Goal: Information Seeking & Learning: Check status

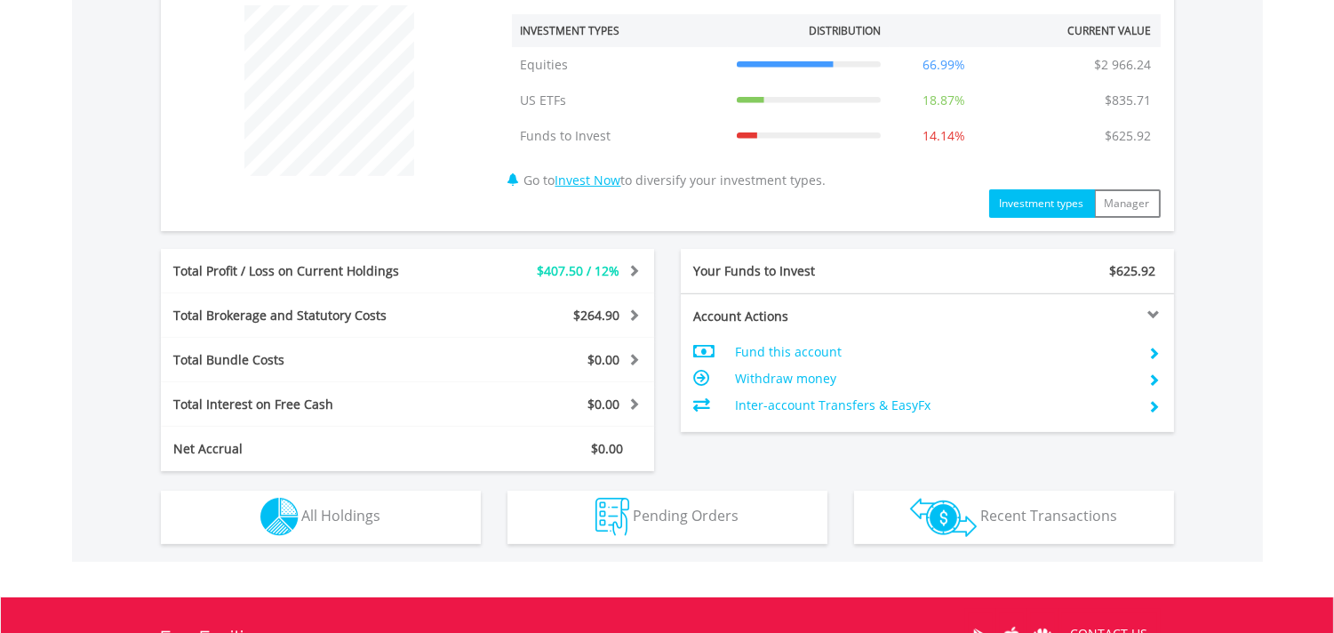
scroll to position [691, 0]
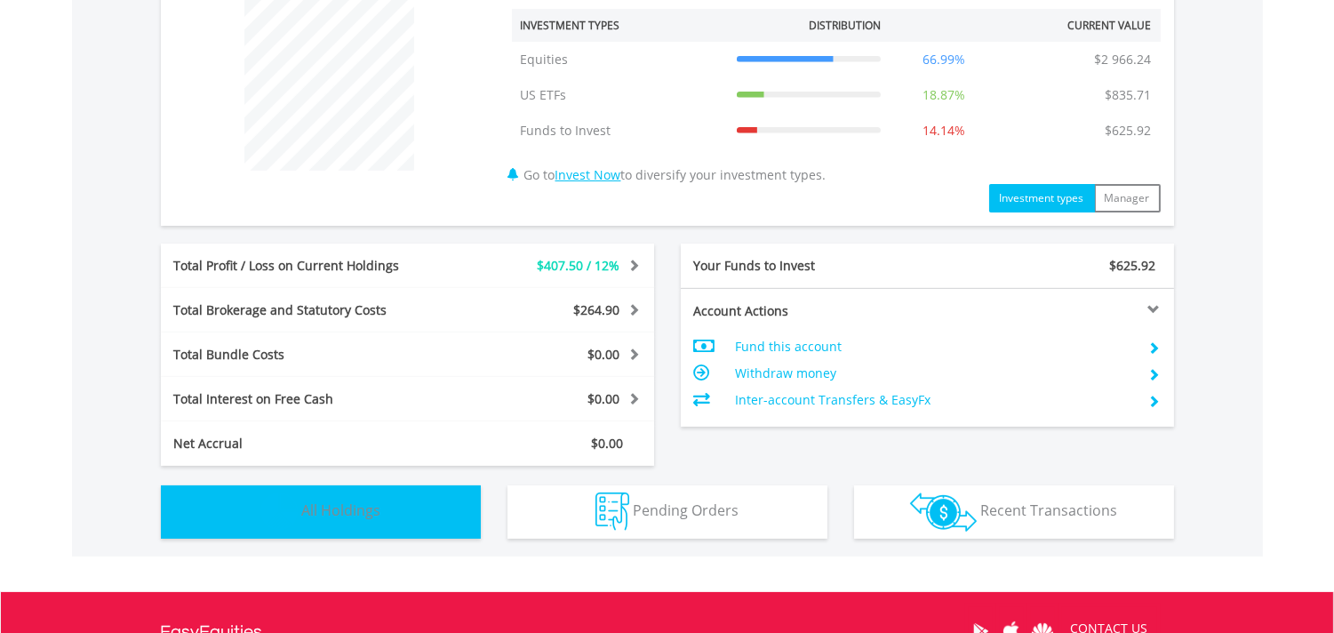
click at [333, 522] on button "Holdings All Holdings" at bounding box center [321, 511] width 320 height 53
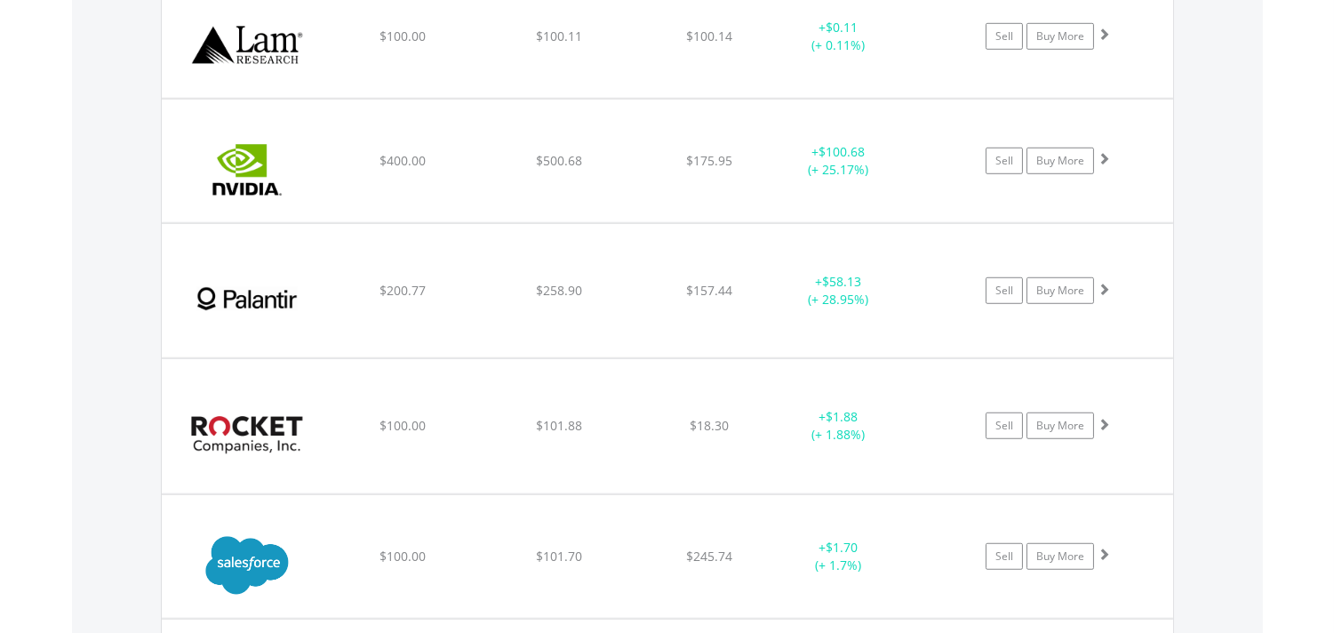
scroll to position [2367, 0]
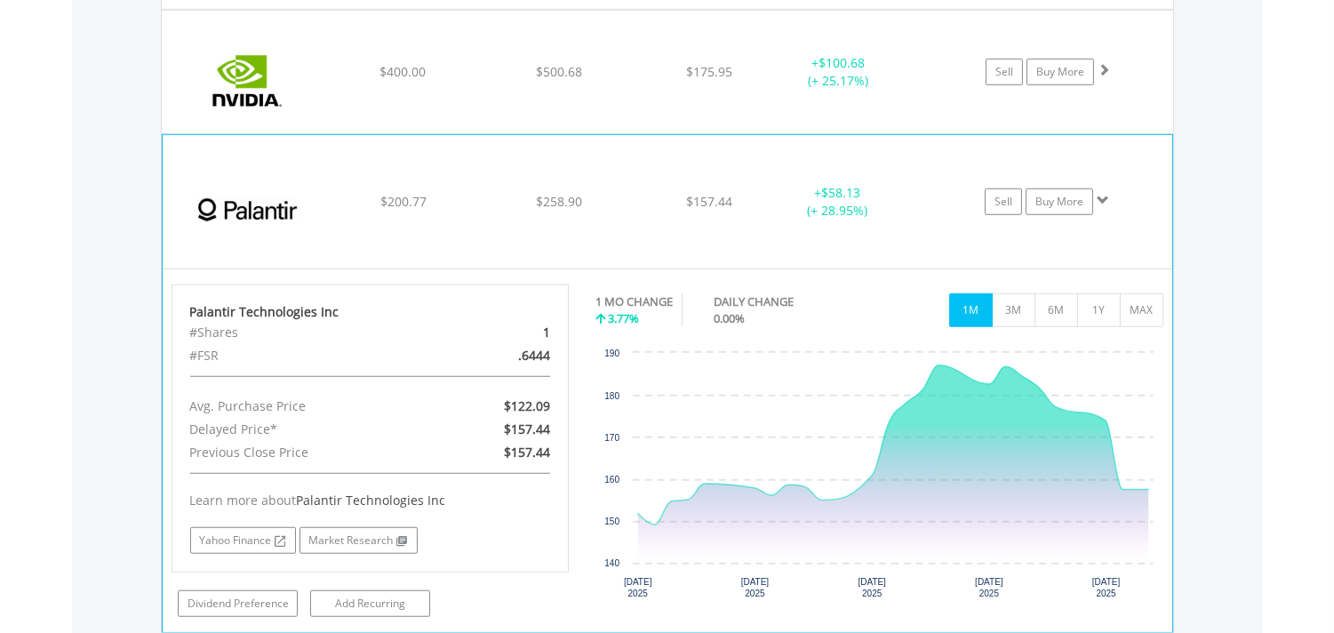
scroll to position [2466, 0]
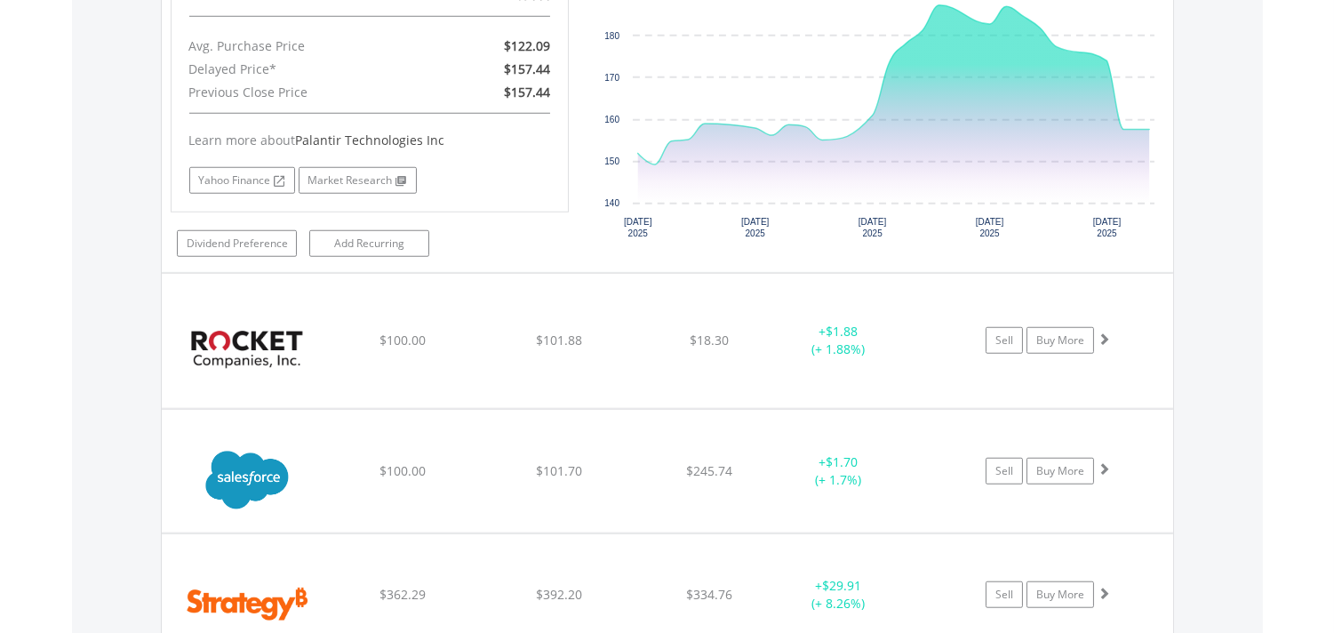
scroll to position [3059, 0]
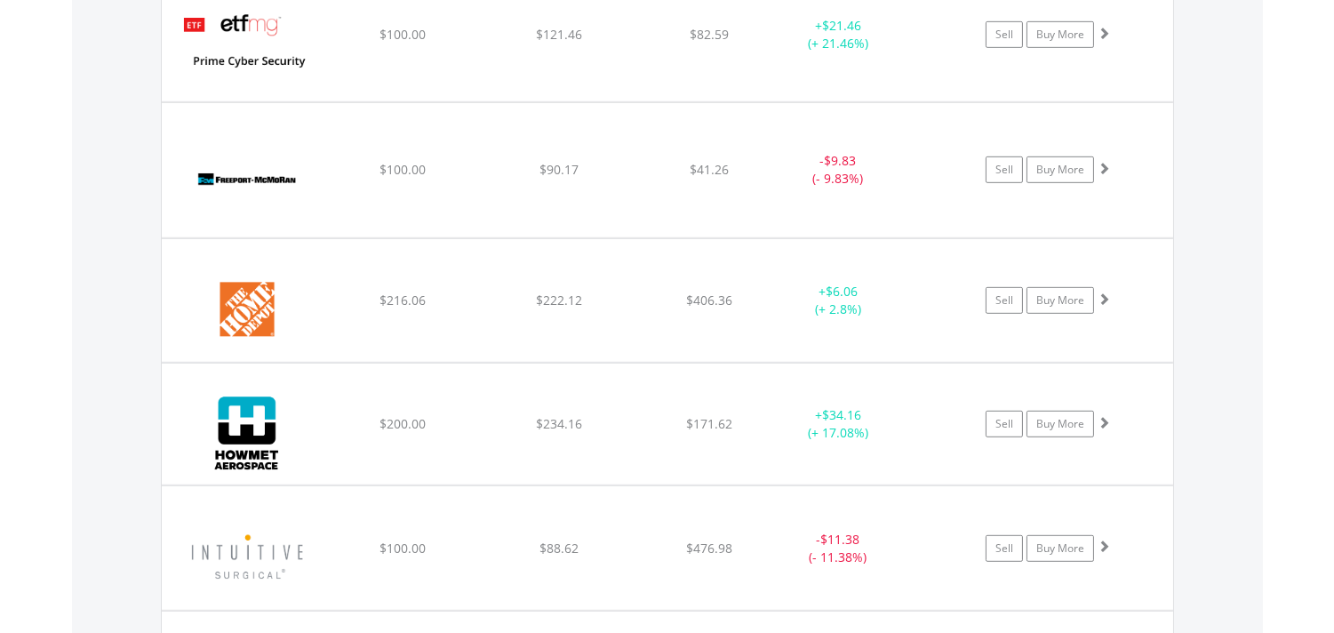
scroll to position [1774, 0]
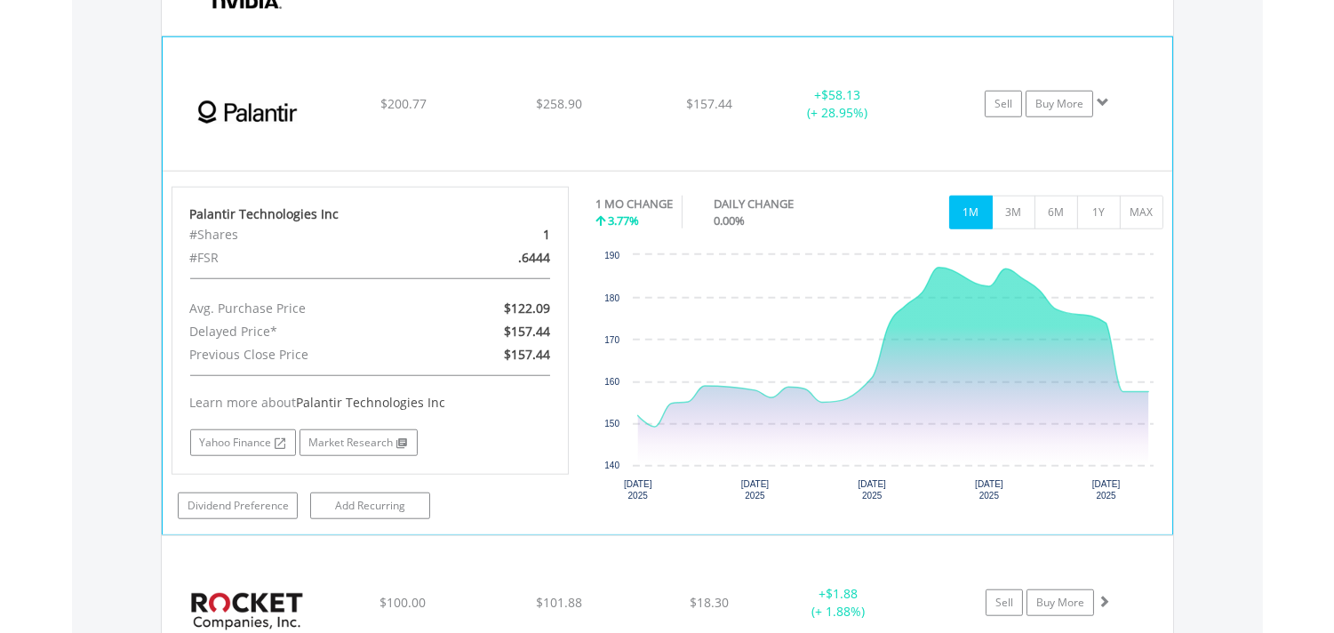
scroll to position [2961, 0]
click at [1065, 213] on button "6M" at bounding box center [1057, 213] width 44 height 34
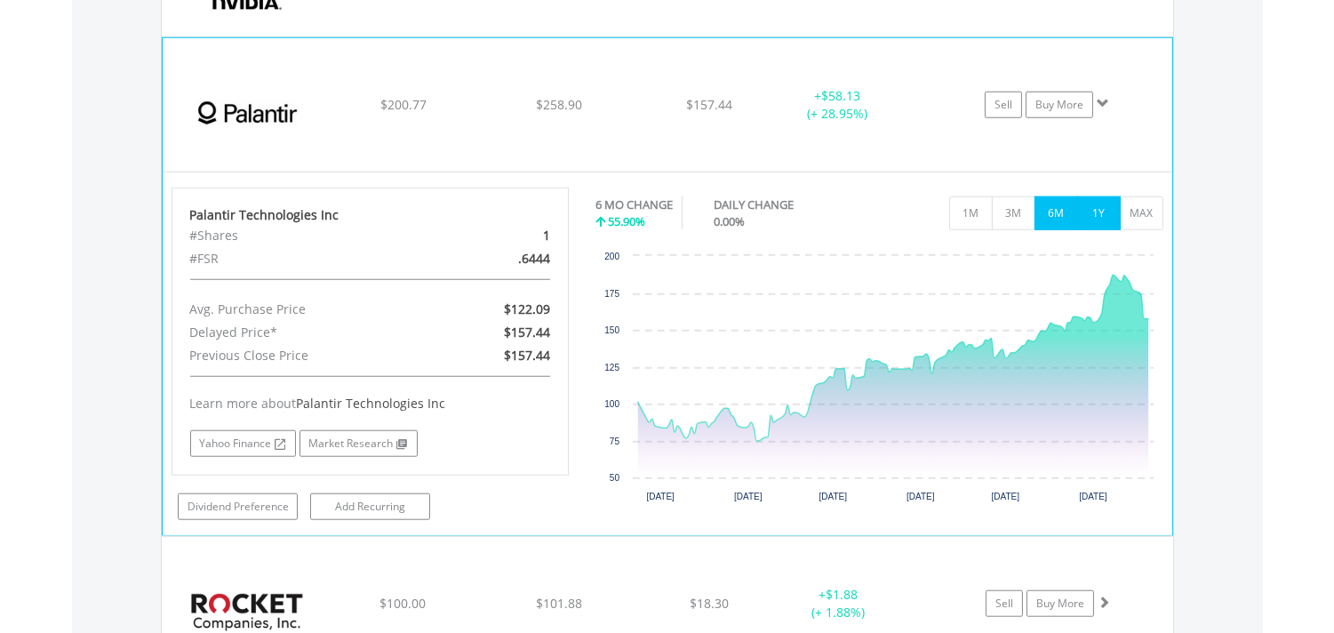
click at [1099, 217] on button "1Y" at bounding box center [1099, 213] width 44 height 34
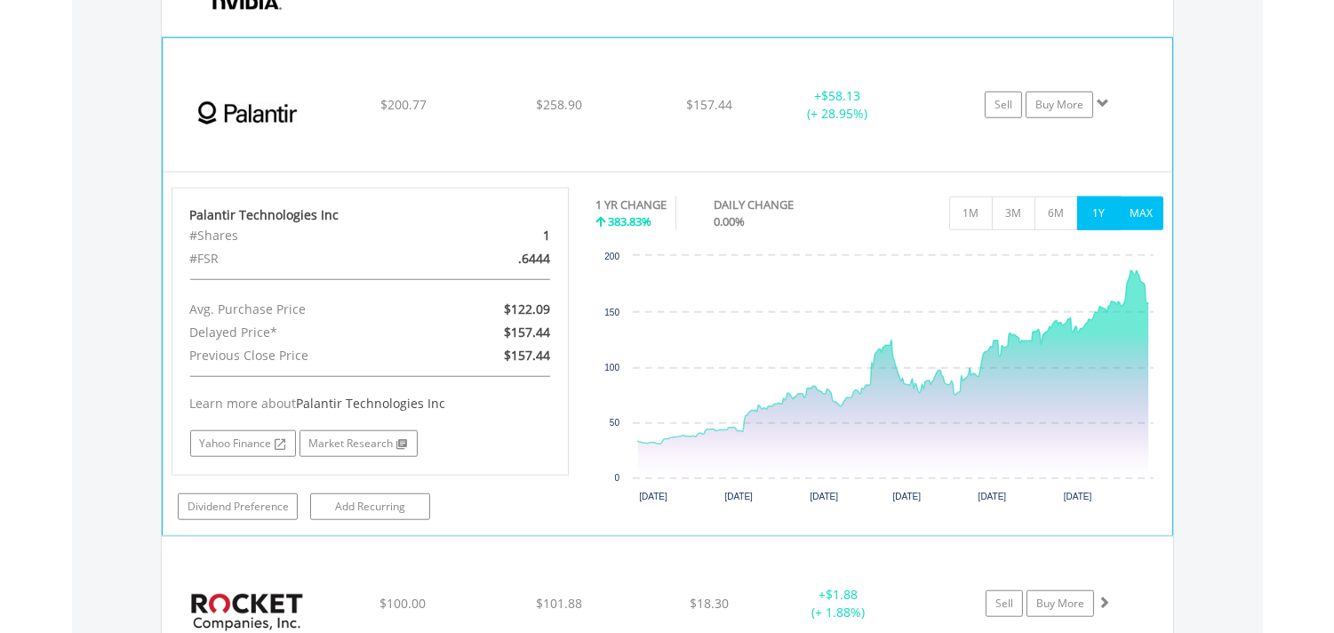
click at [1134, 214] on button "MAX" at bounding box center [1142, 213] width 44 height 34
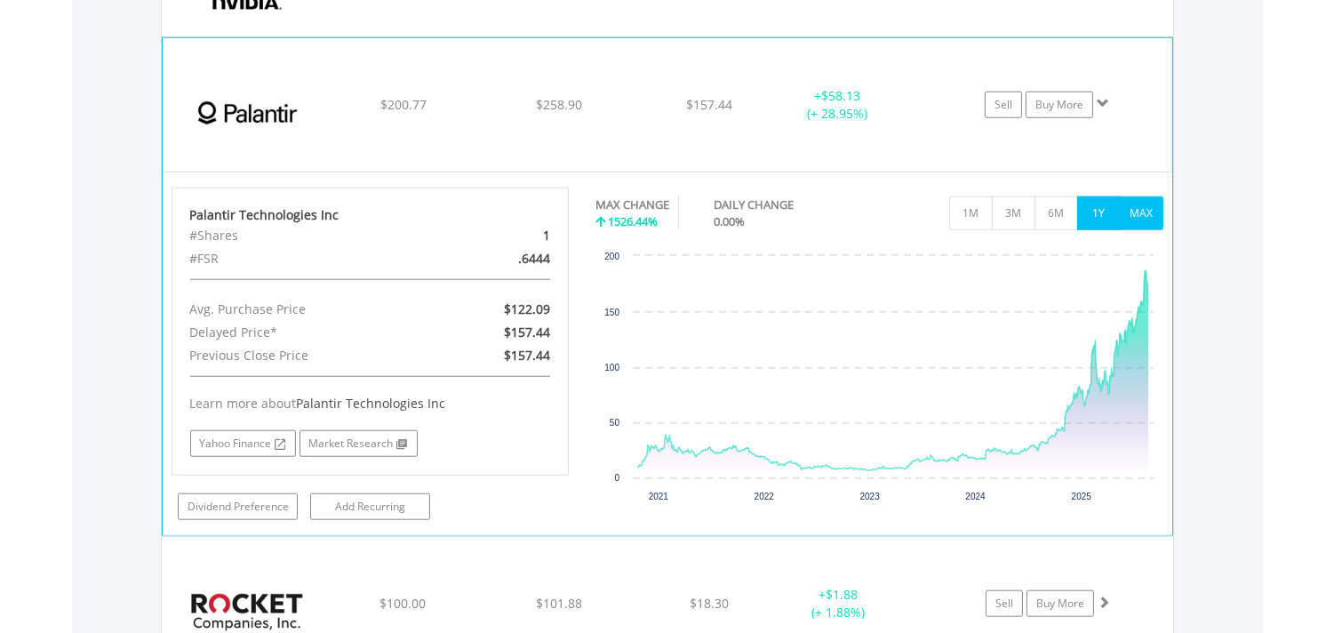
click at [1095, 220] on button "1Y" at bounding box center [1099, 213] width 44 height 34
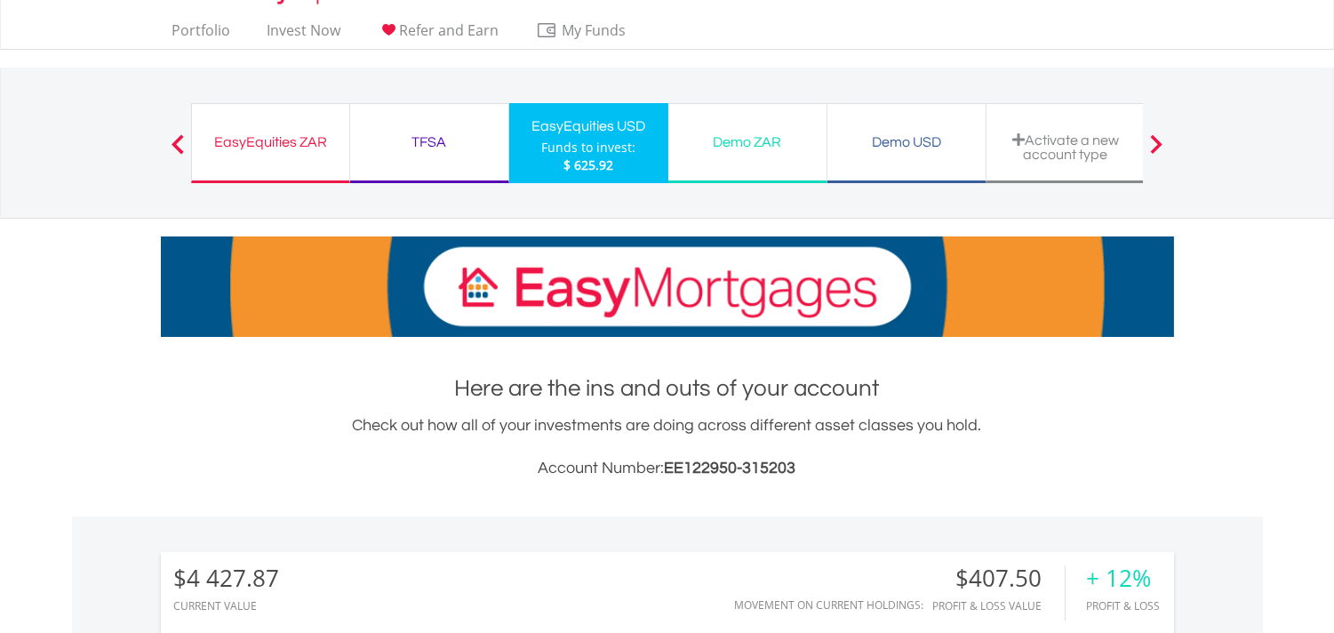
scroll to position [0, 0]
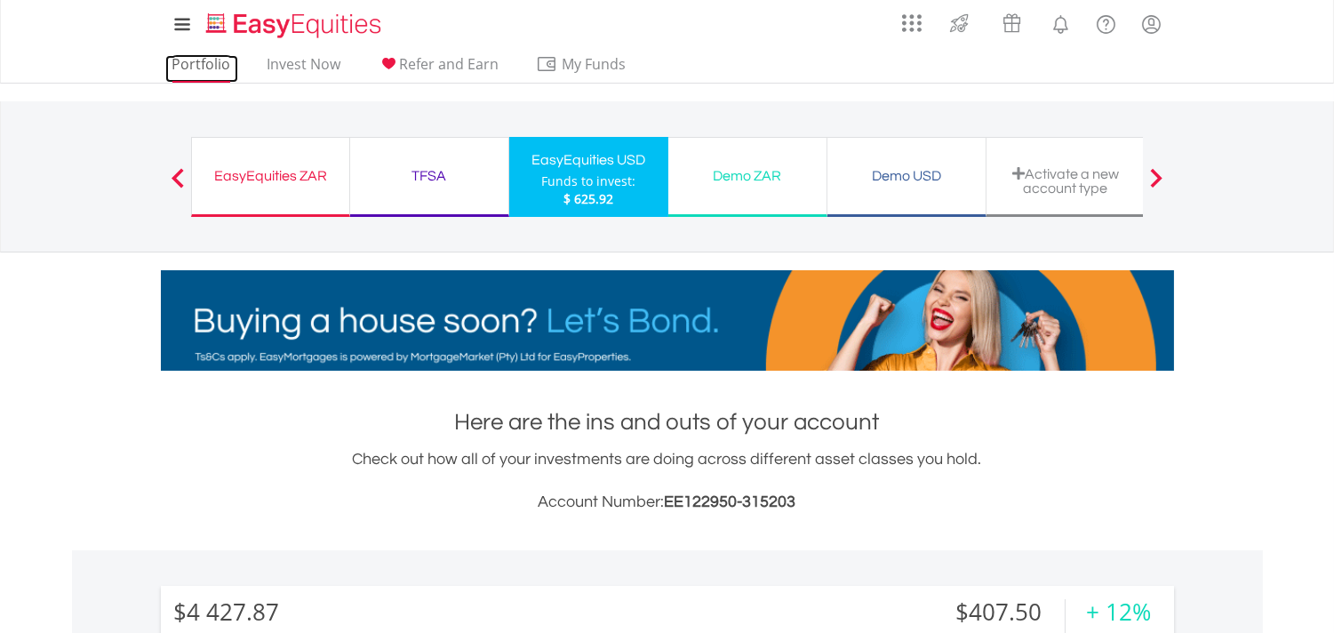
click at [201, 55] on link "Portfolio" at bounding box center [201, 69] width 73 height 28
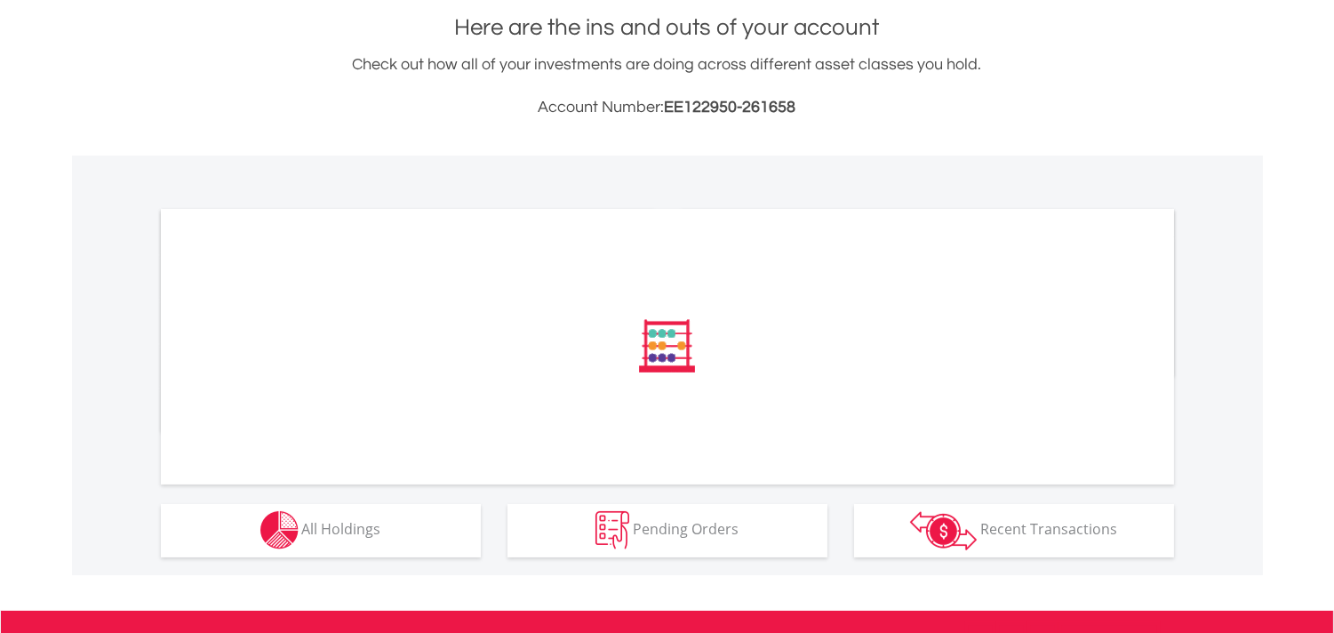
scroll to position [493, 0]
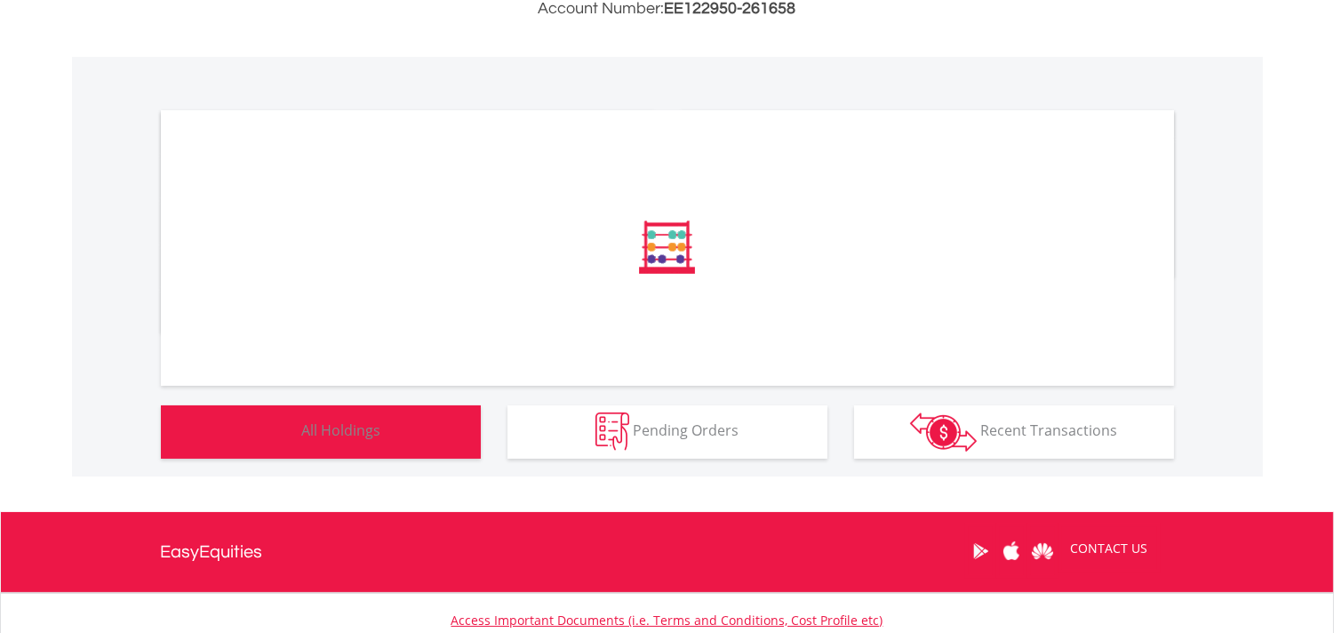
click at [341, 431] on span "All Holdings" at bounding box center [341, 430] width 79 height 20
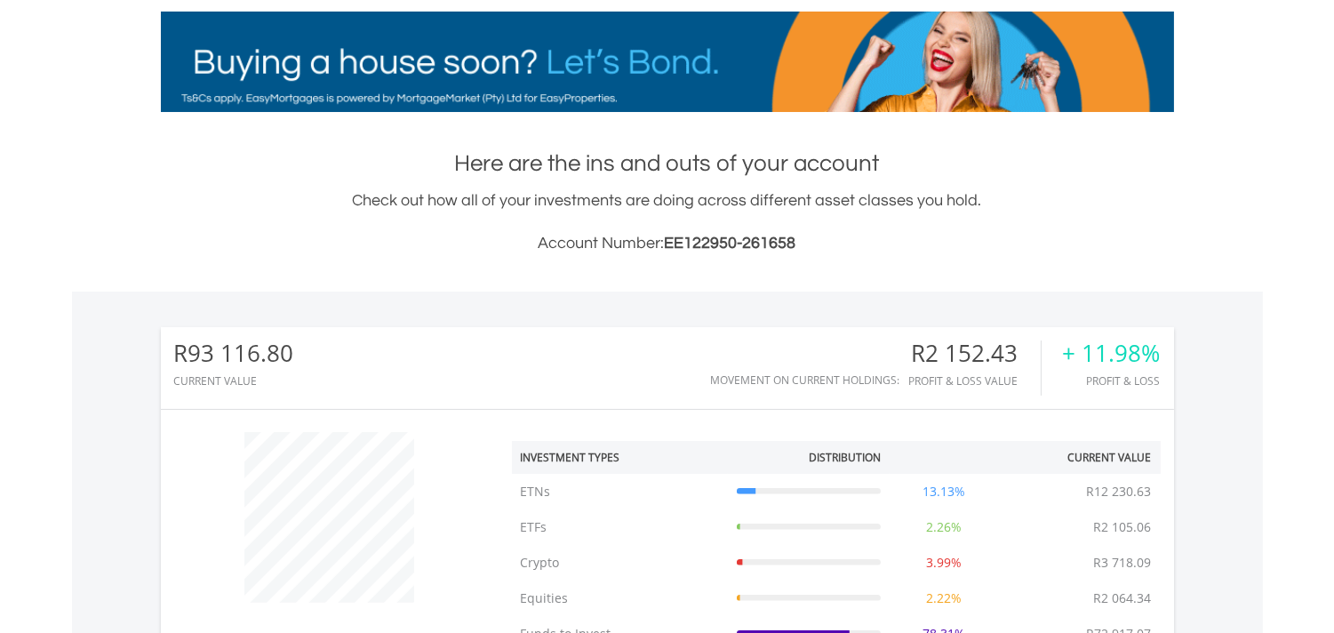
scroll to position [0, 0]
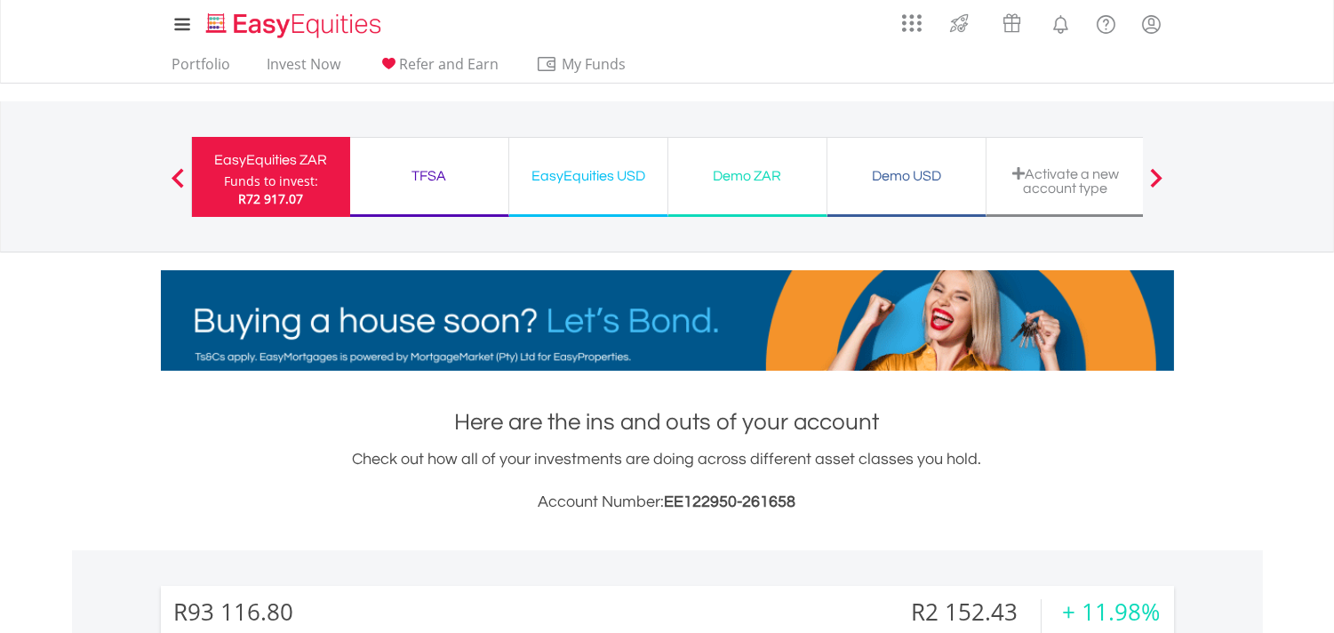
click at [921, 173] on div "Demo USD" at bounding box center [906, 176] width 137 height 25
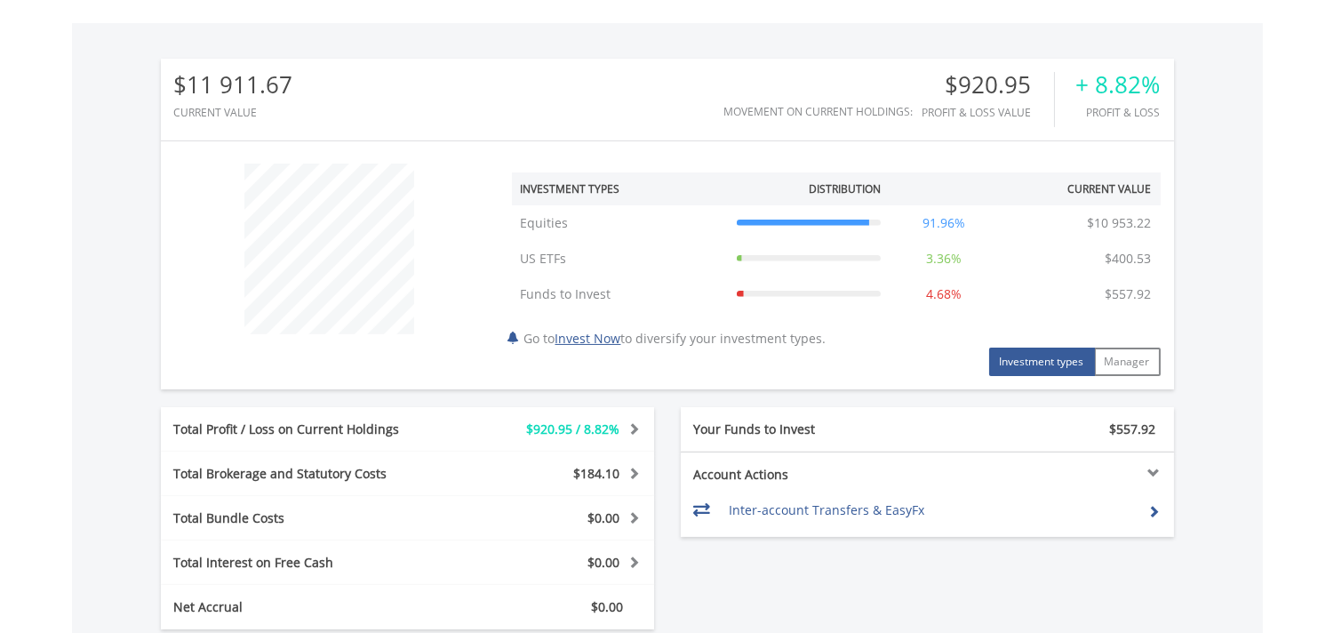
scroll to position [789, 0]
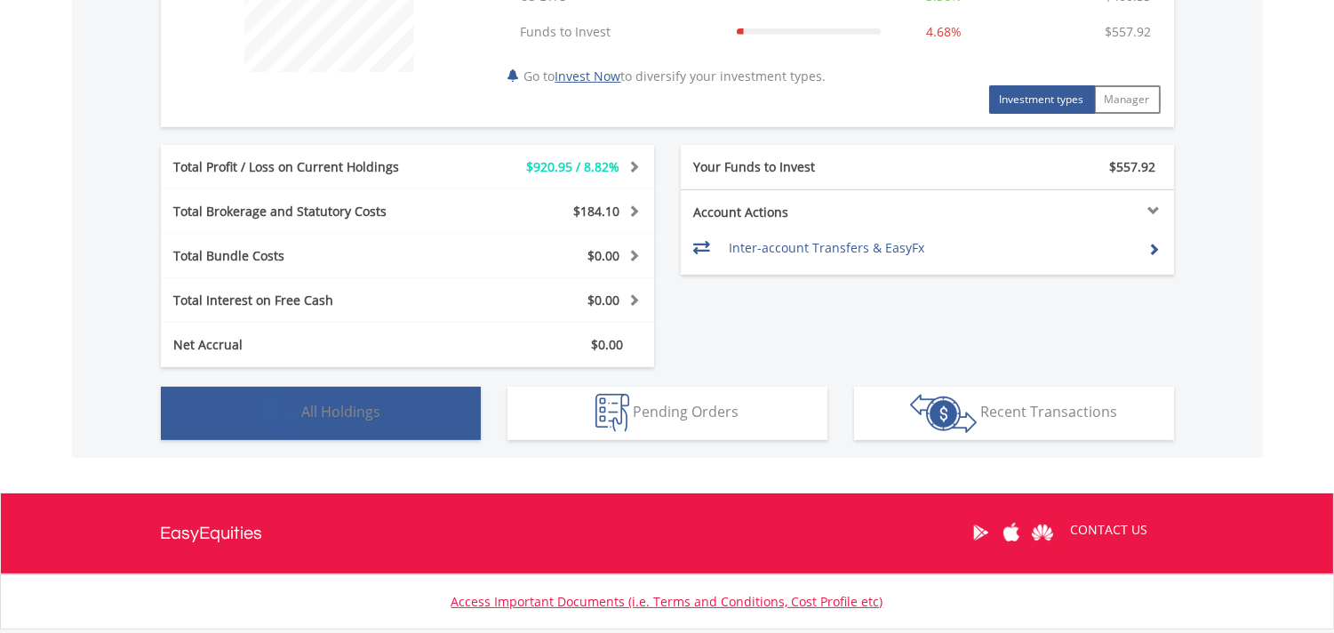
click at [396, 400] on button "Holdings All Holdings" at bounding box center [321, 413] width 320 height 53
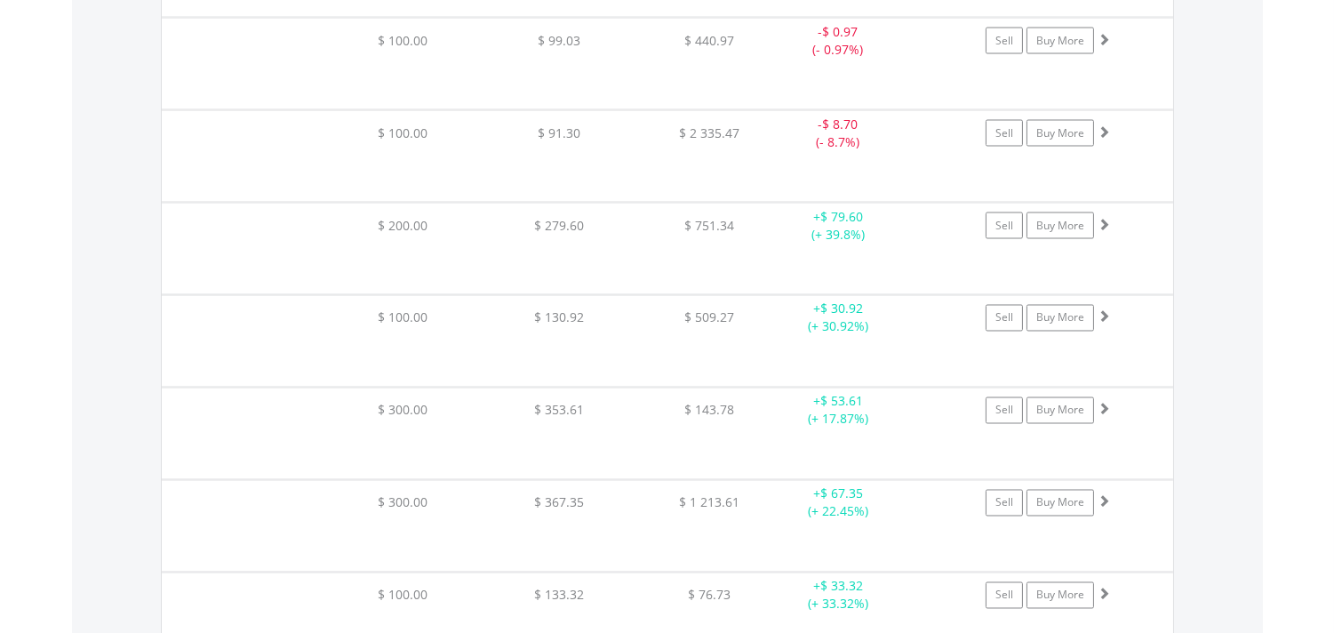
scroll to position [5825, 0]
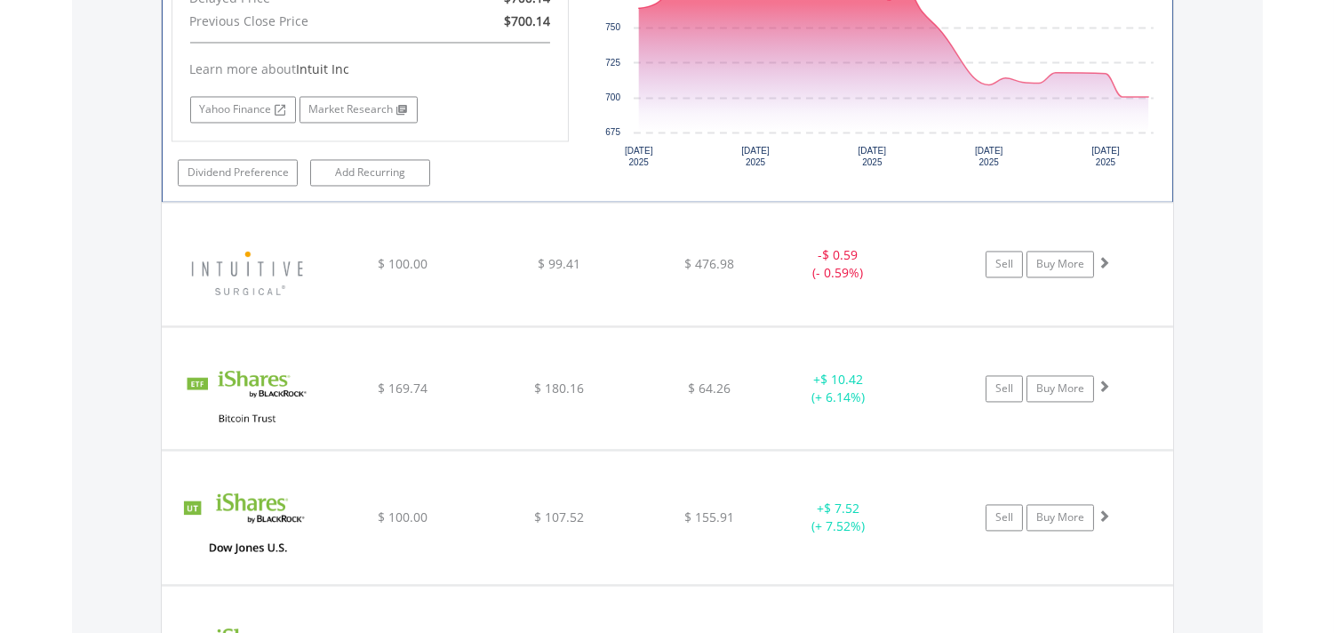
scroll to position [6417, 0]
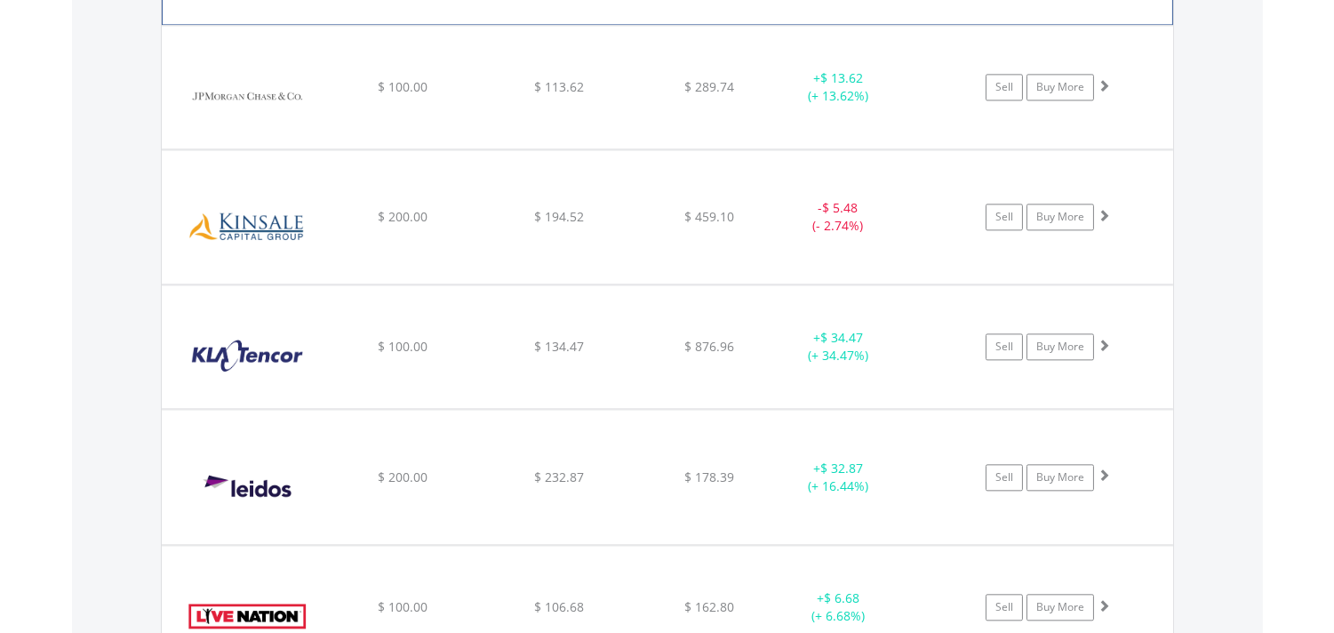
scroll to position [7405, 0]
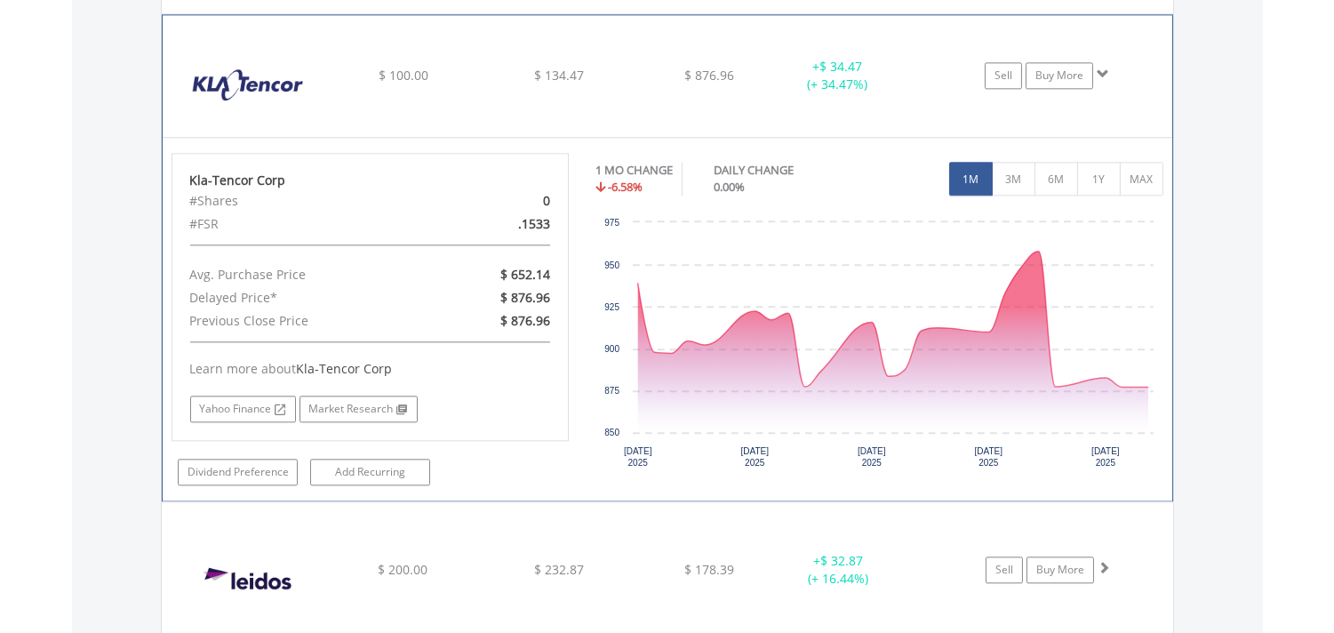
scroll to position [7602, 0]
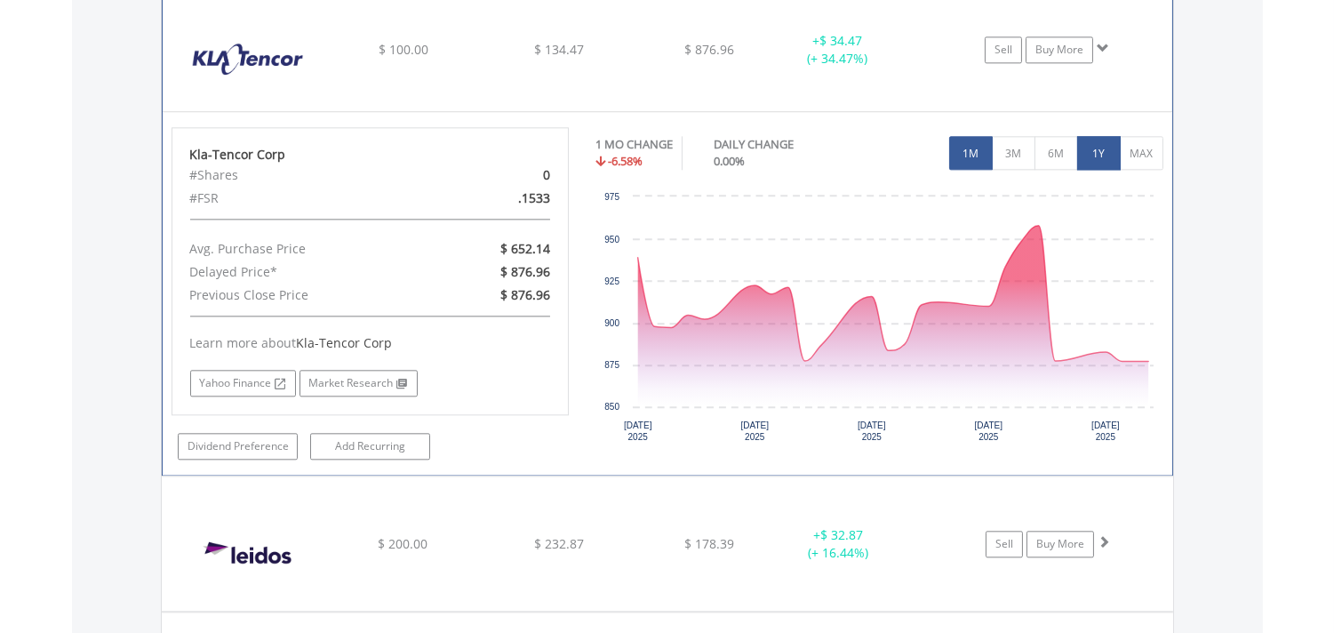
click at [1092, 162] on button "1Y" at bounding box center [1099, 153] width 44 height 34
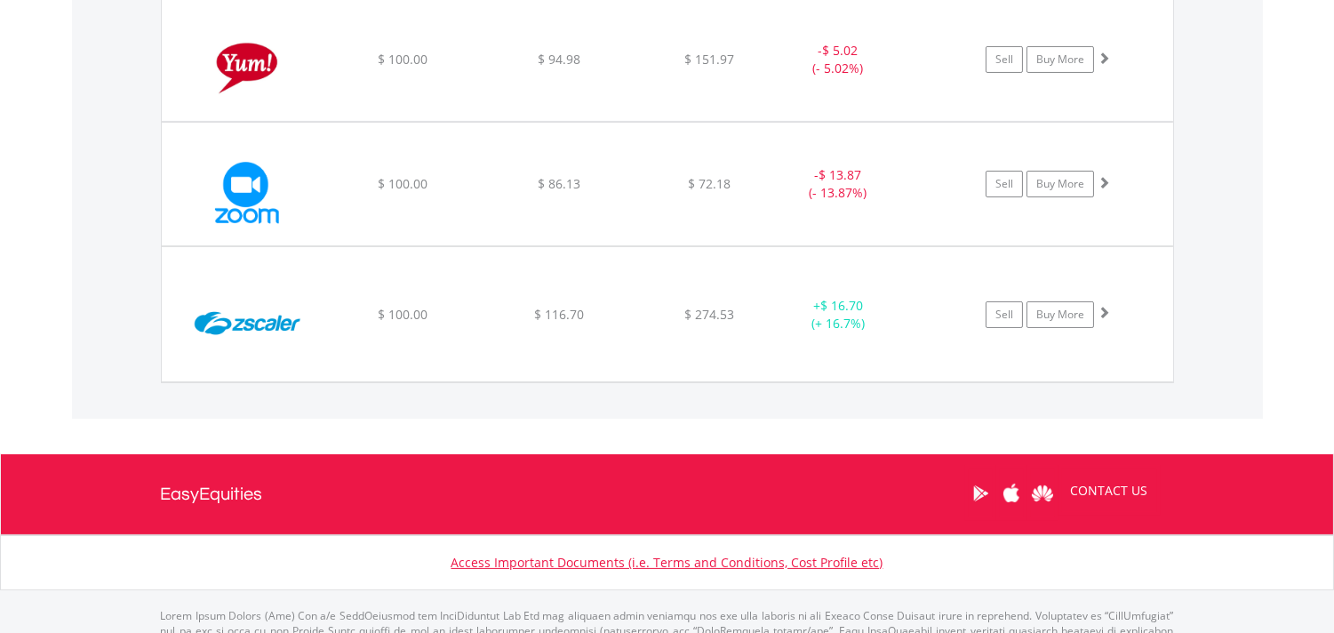
scroll to position [12541, 0]
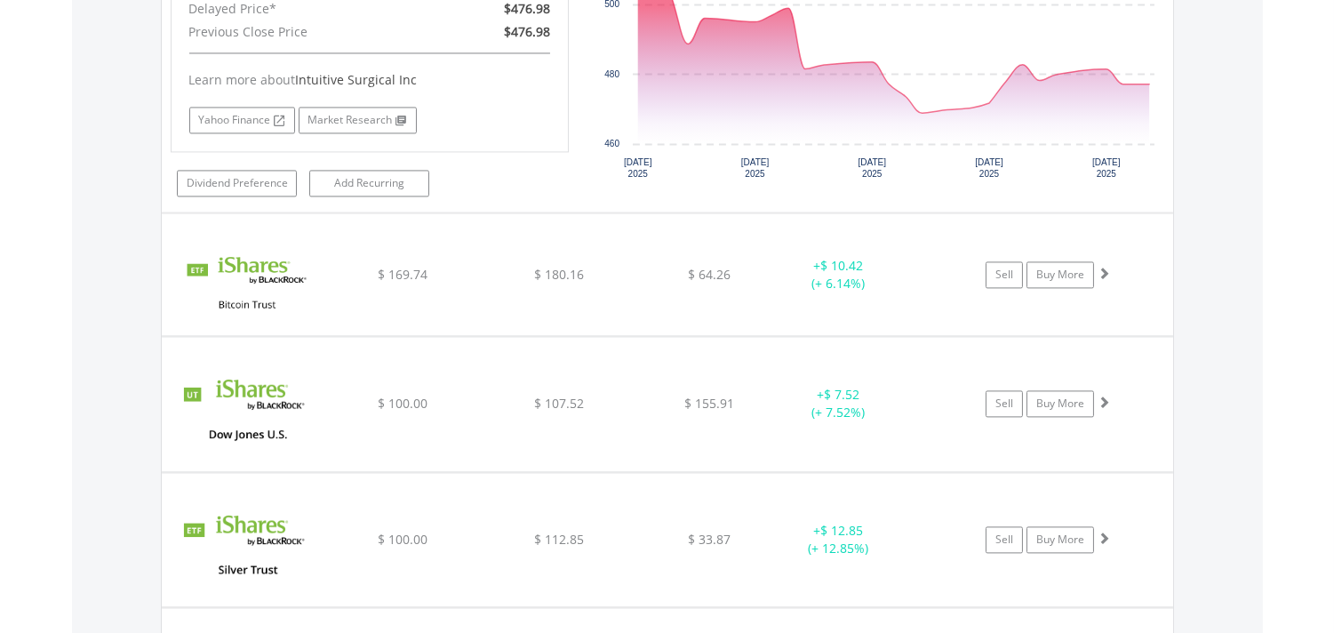
scroll to position [0, 0]
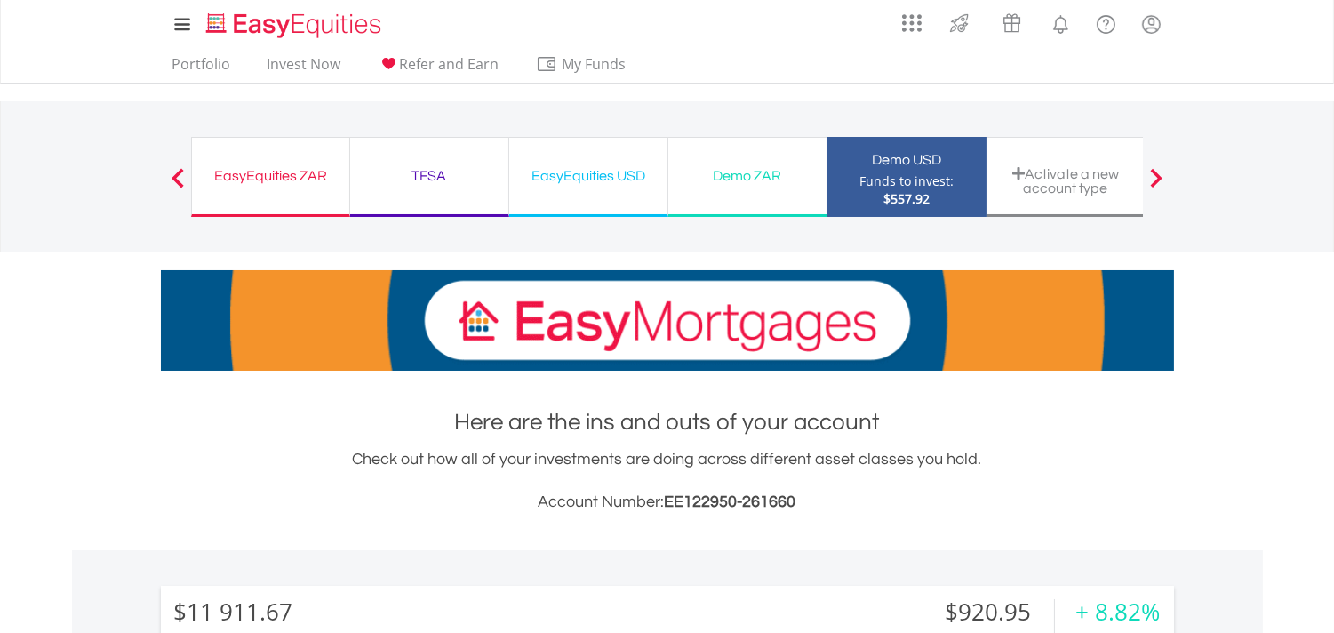
click at [259, 164] on div "EasyEquities ZAR" at bounding box center [271, 176] width 136 height 25
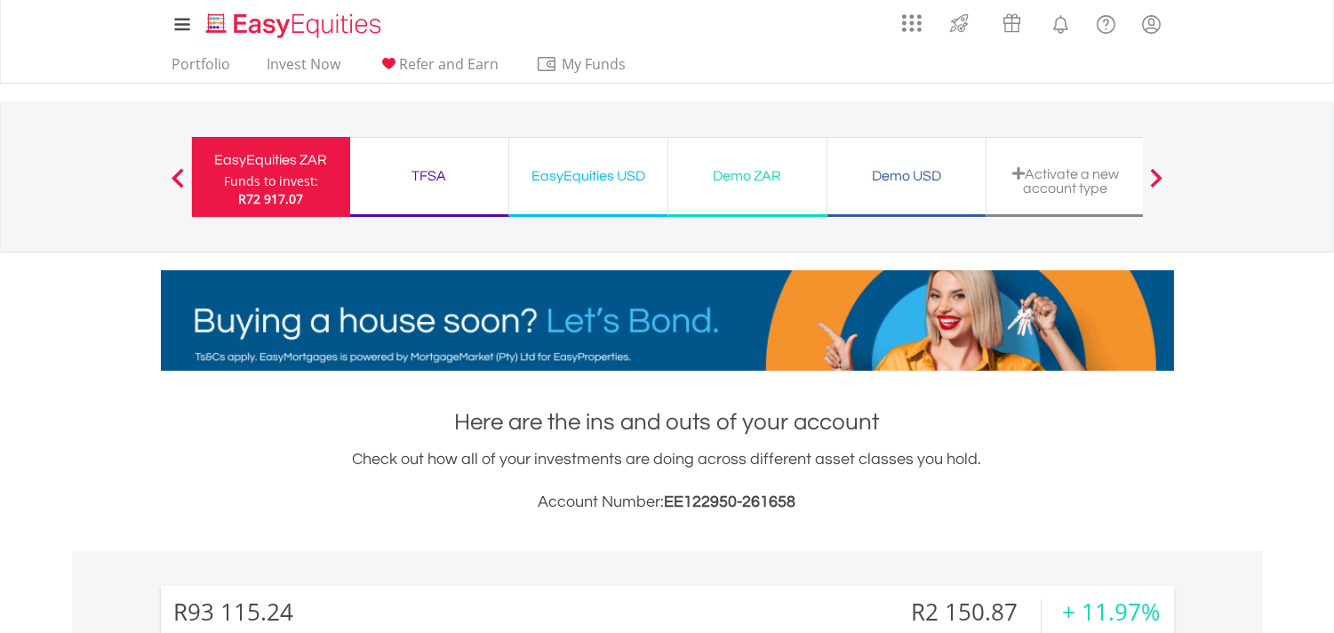
scroll to position [171, 338]
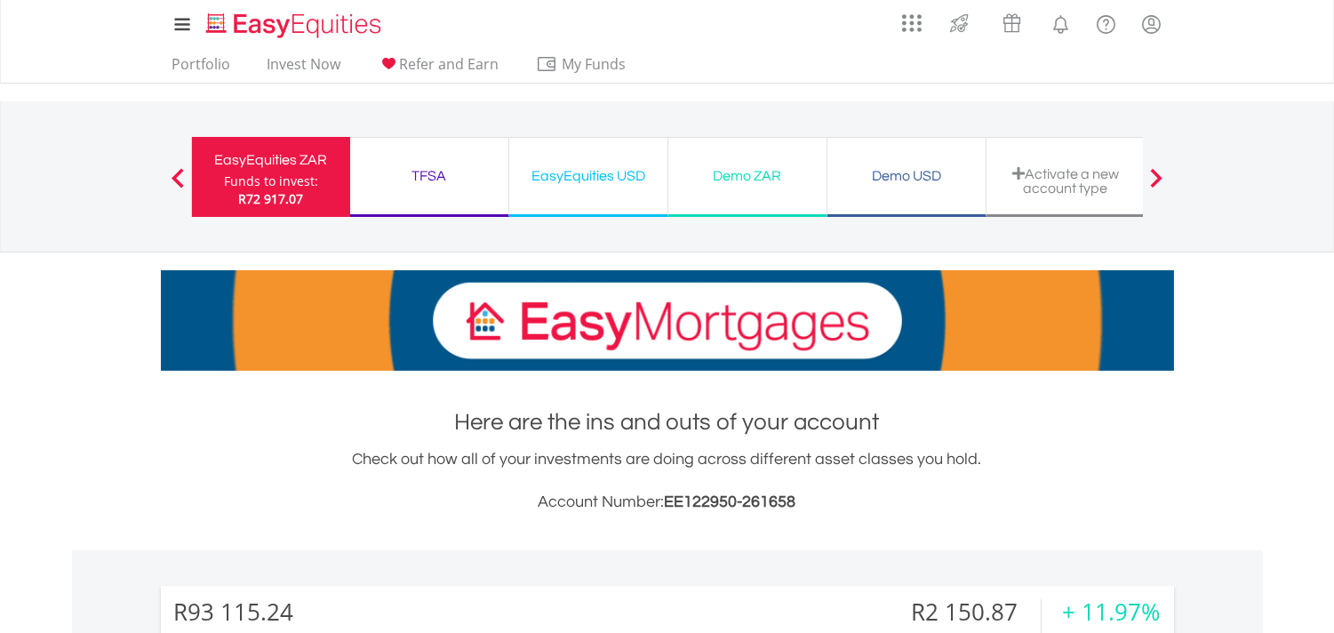
click at [588, 165] on div "EasyEquities USD" at bounding box center [588, 176] width 137 height 25
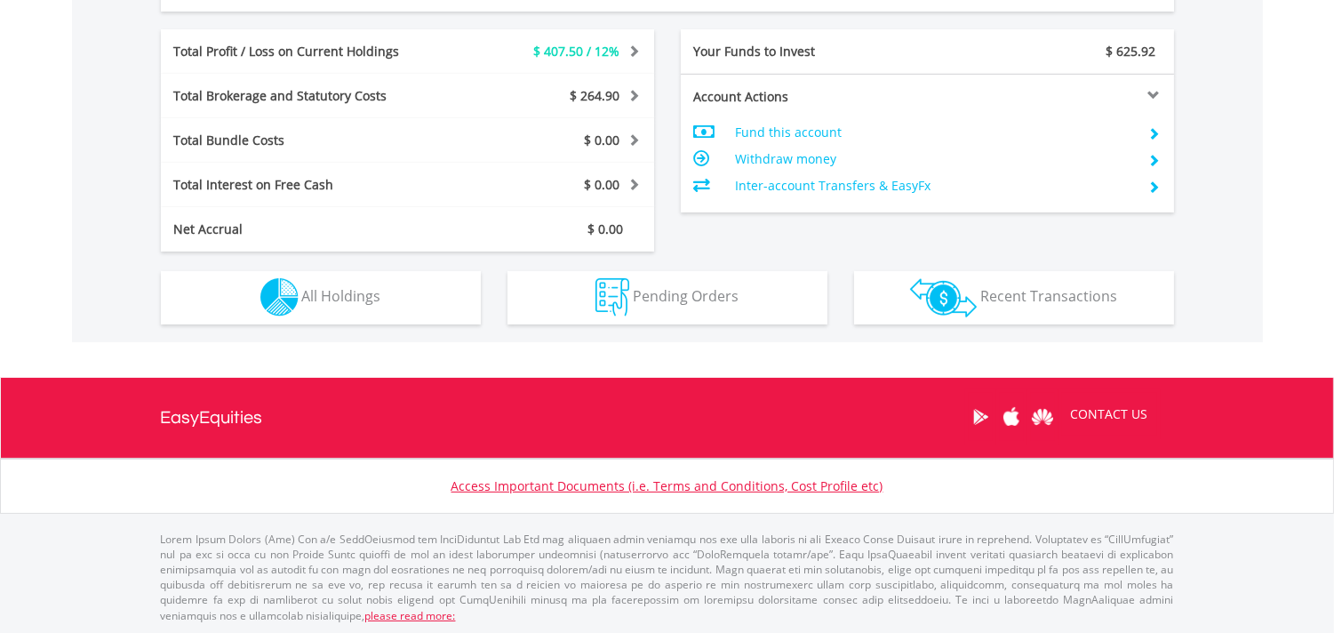
scroll to position [171, 338]
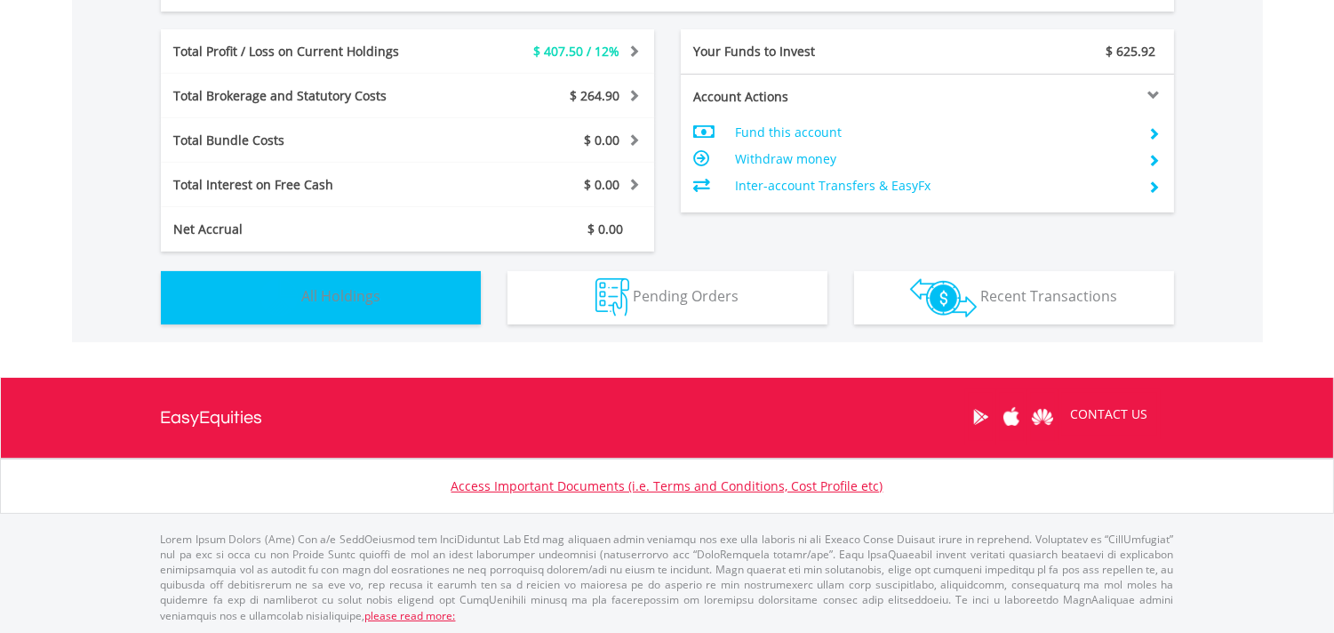
click at [323, 287] on span "All Holdings" at bounding box center [341, 296] width 79 height 20
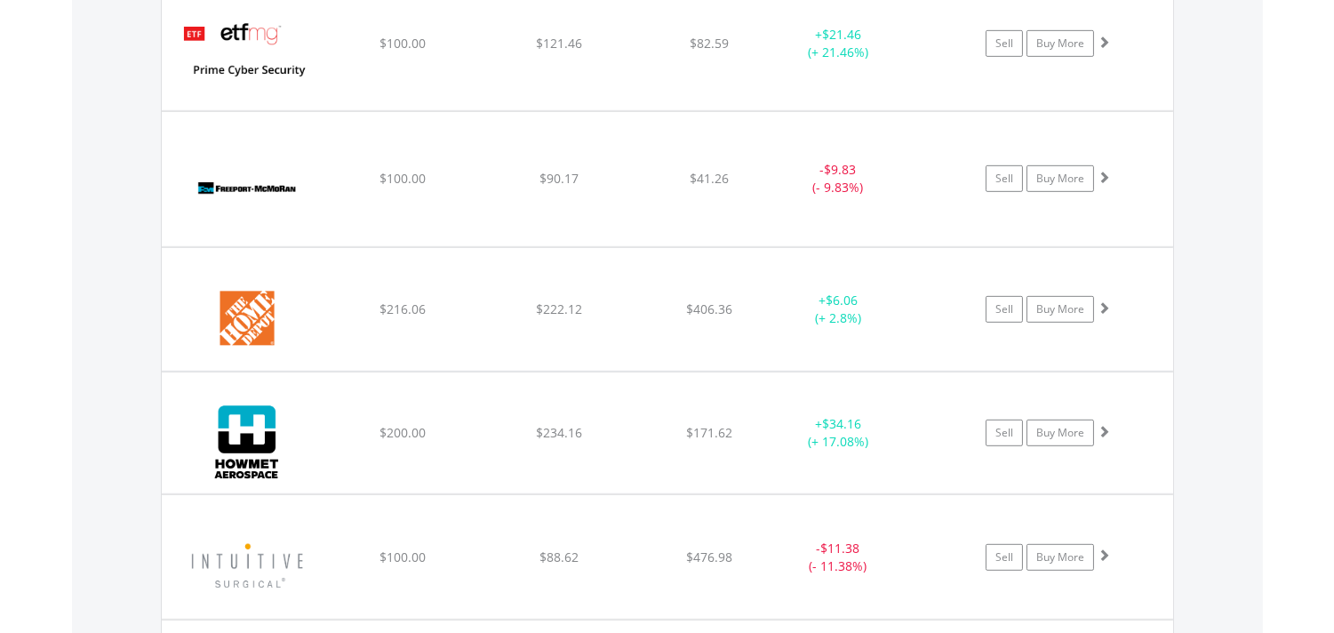
scroll to position [1774, 0]
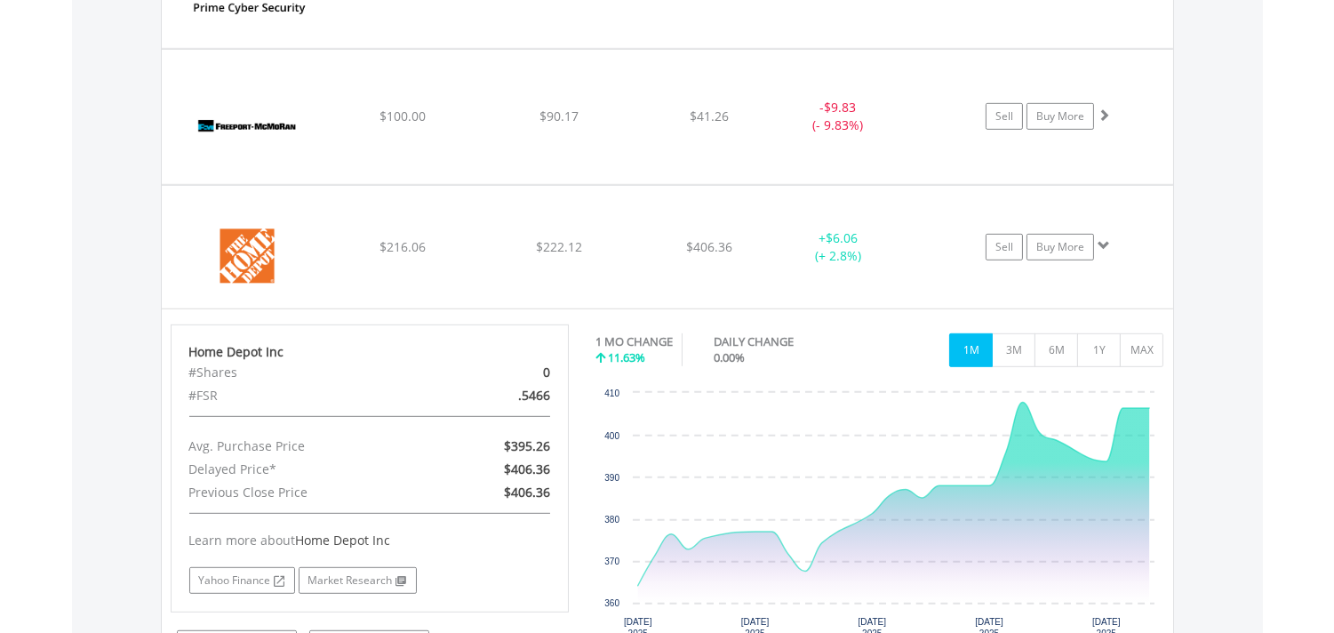
scroll to position [1873, 0]
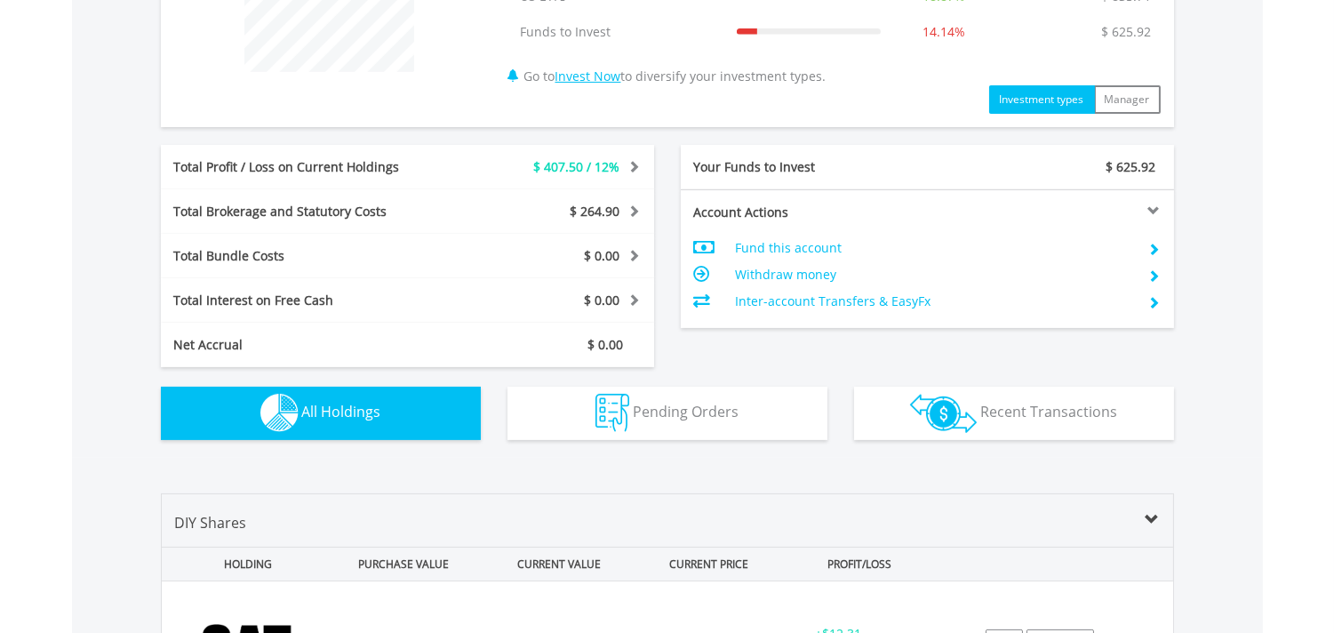
scroll to position [1284, 0]
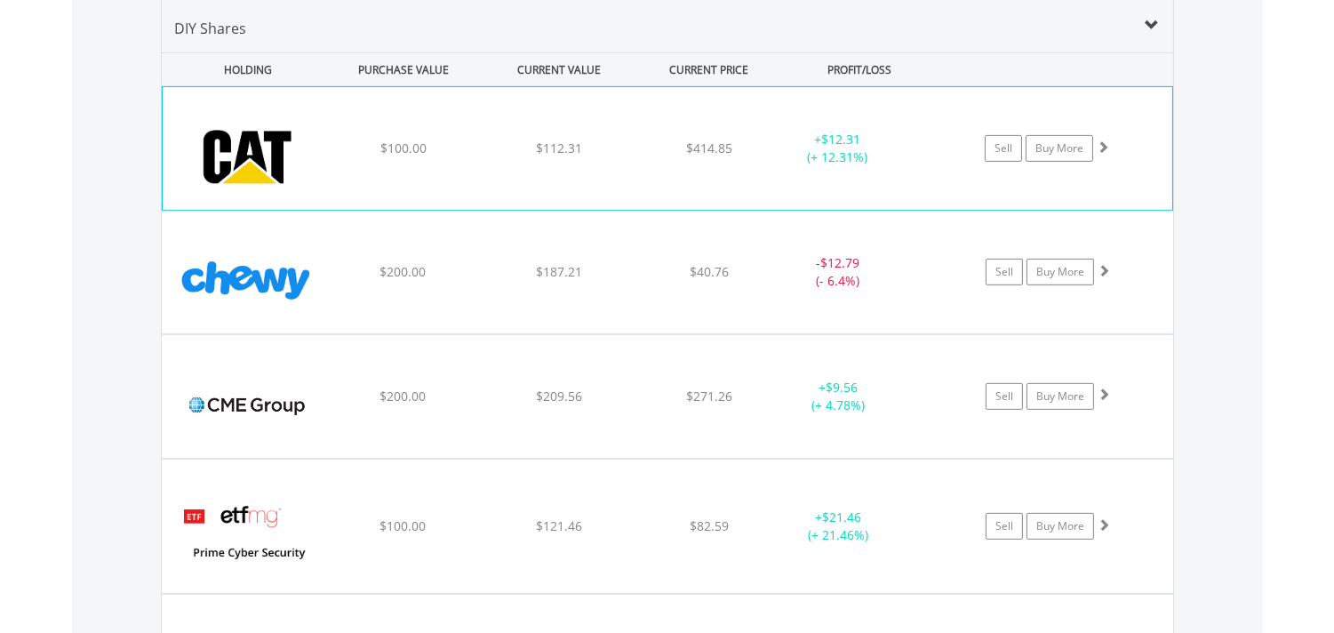
click at [476, 162] on div "﻿ Caterpillar Inc $100.00 $112.31 $414.85 + $12.31 (+ 12.31%) Sell Buy More" at bounding box center [668, 148] width 1010 height 123
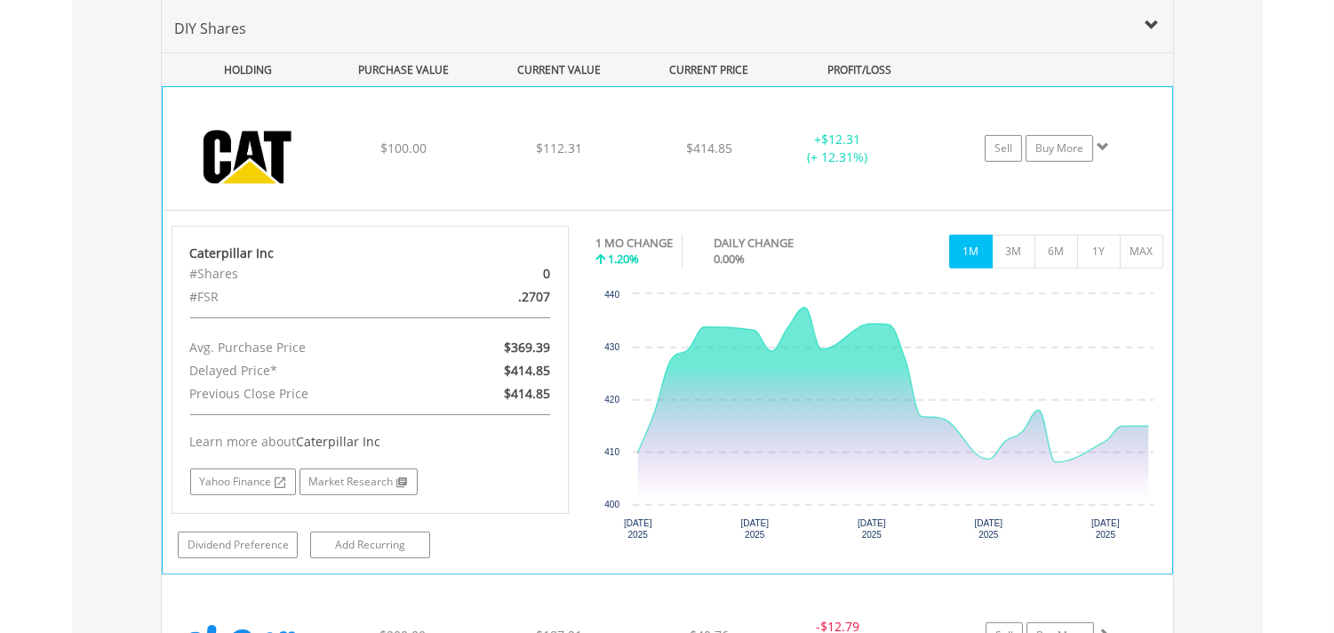
click at [478, 155] on div "$100.00" at bounding box center [403, 149] width 151 height 18
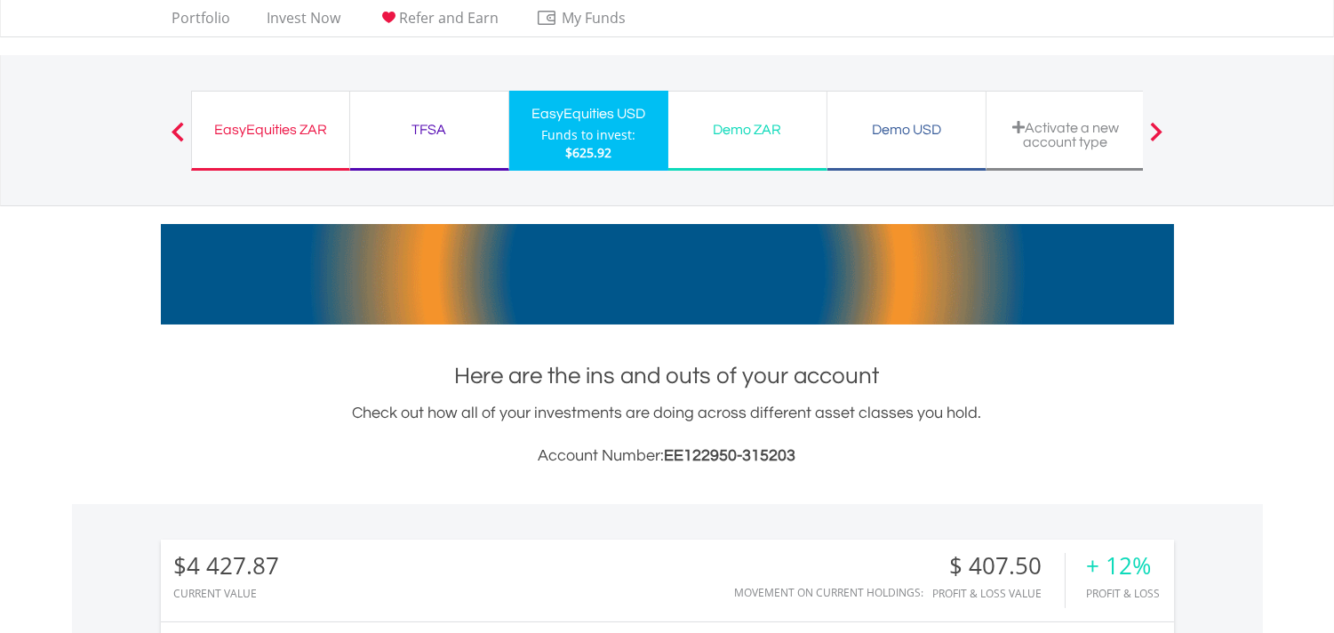
scroll to position [0, 0]
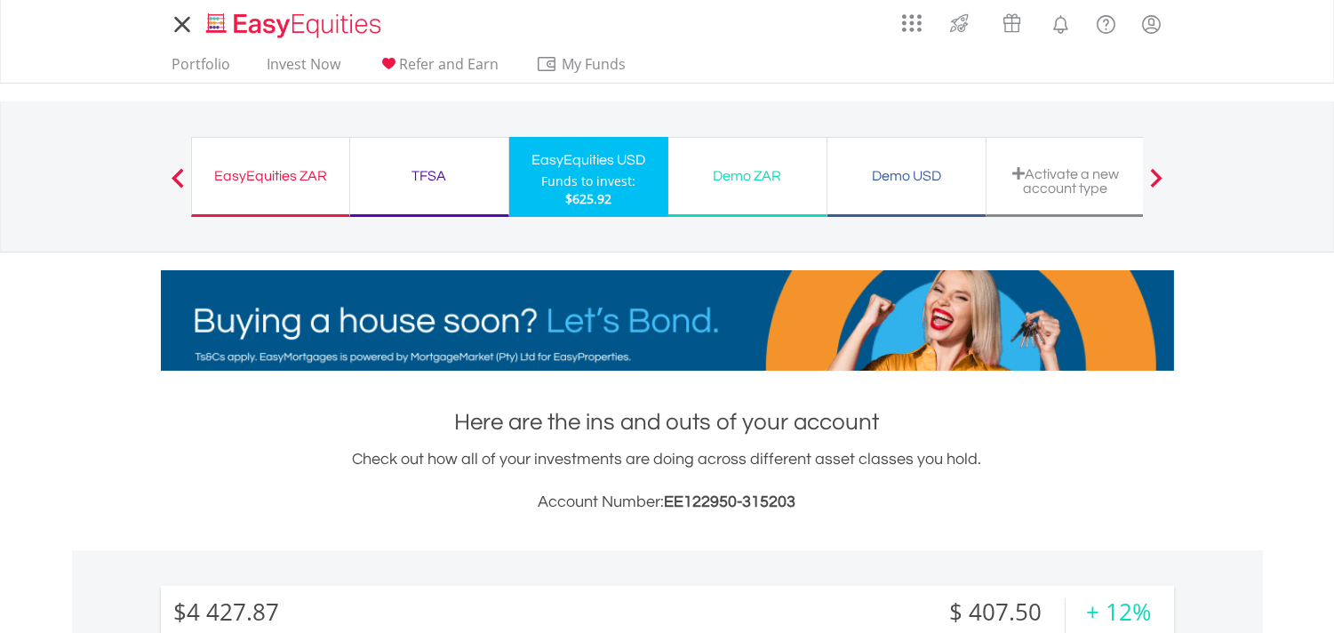
click at [108, 243] on nav "EasyEquities ZAR Funds to invest: $625.92 TFSA Funds to invest: $625.92 EasyEqu…" at bounding box center [667, 176] width 1334 height 151
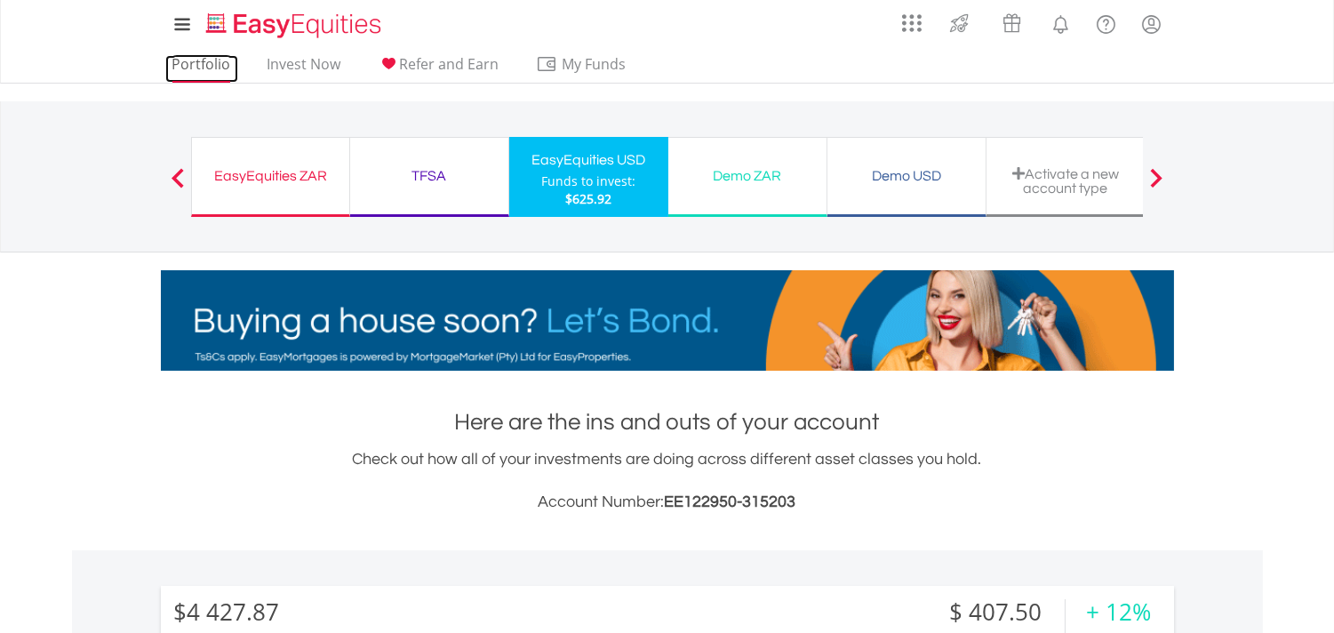
click at [192, 64] on link "Portfolio" at bounding box center [201, 69] width 73 height 28
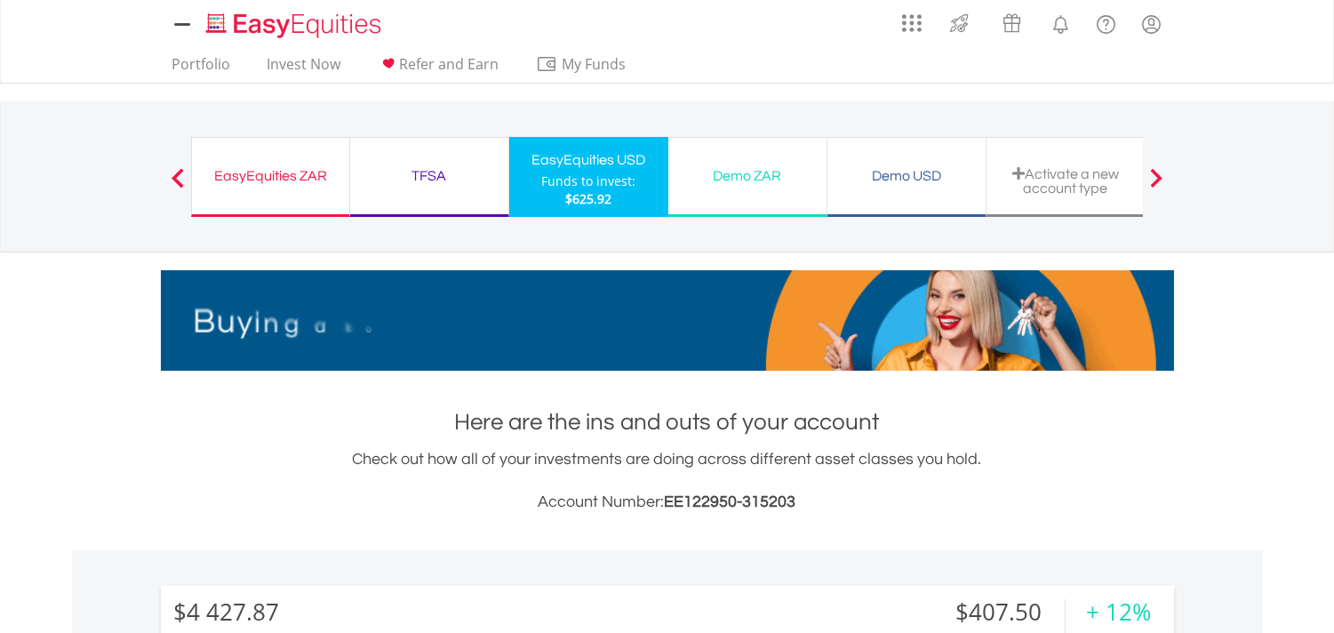
scroll to position [171, 338]
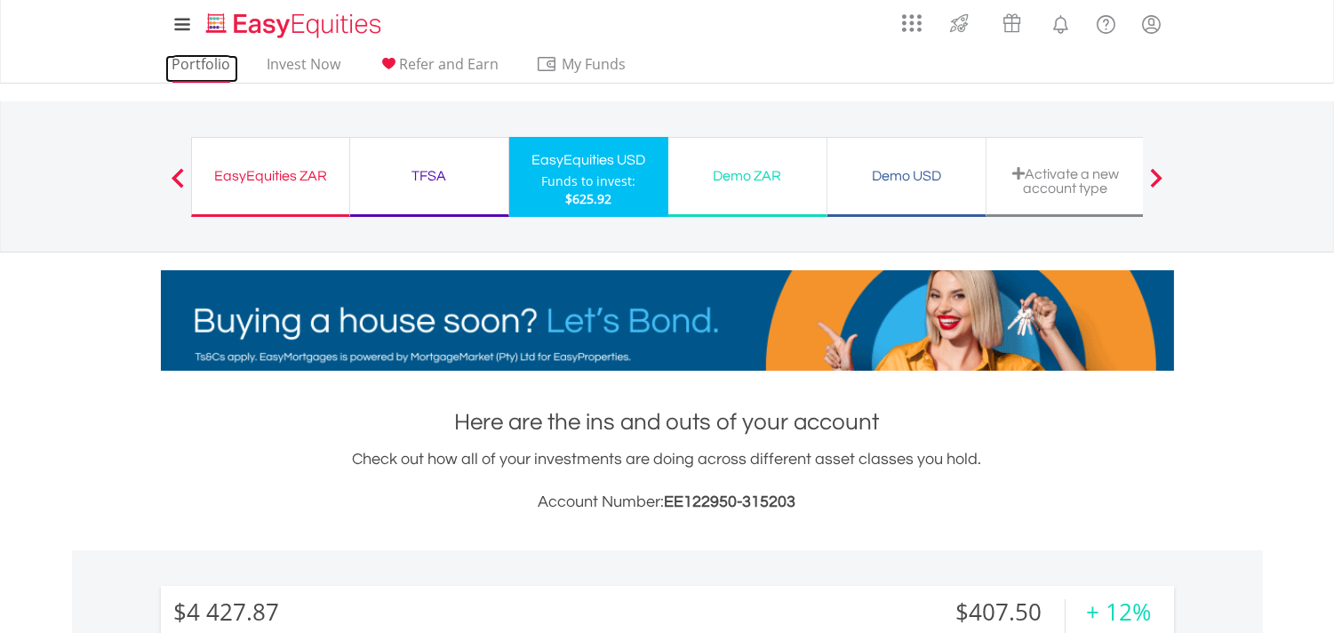
click at [196, 68] on link "Portfolio" at bounding box center [201, 69] width 73 height 28
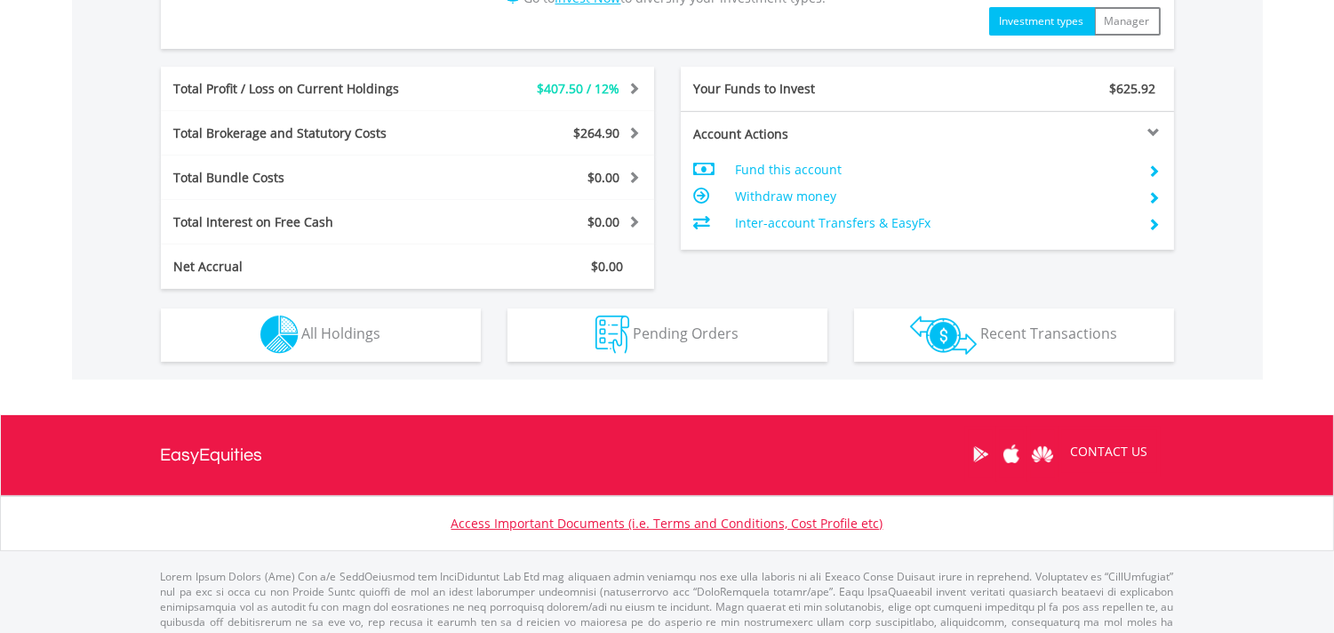
scroll to position [889, 0]
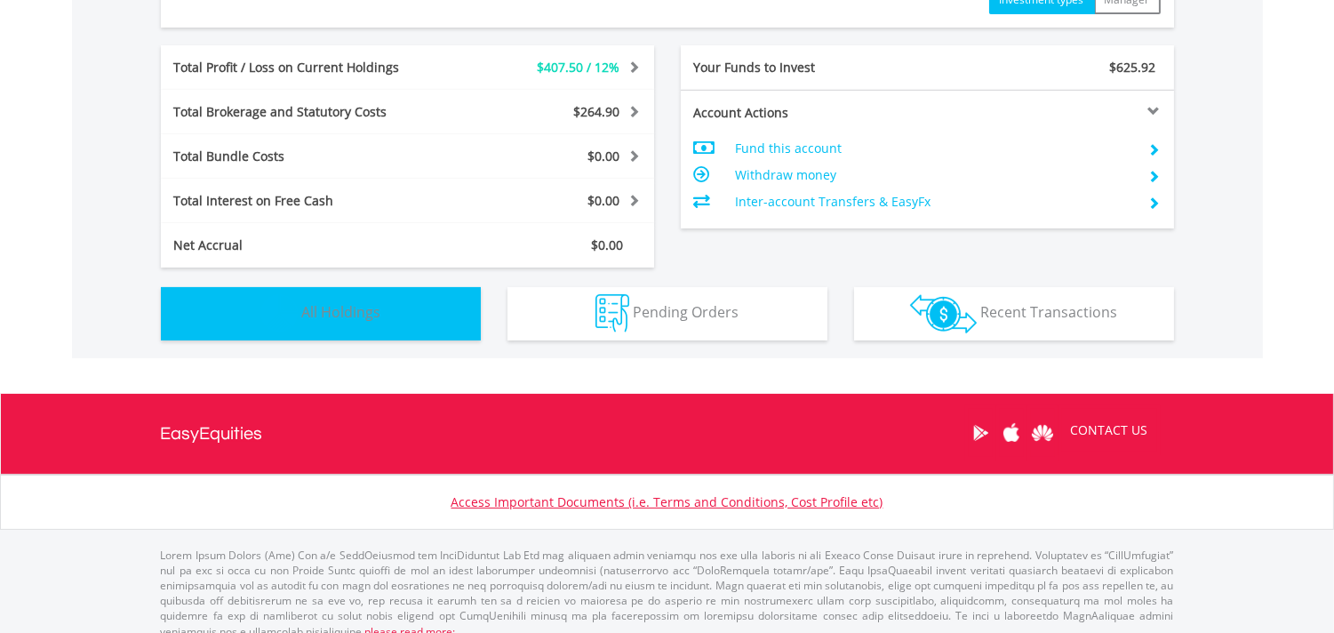
click at [345, 317] on span "All Holdings" at bounding box center [341, 312] width 79 height 20
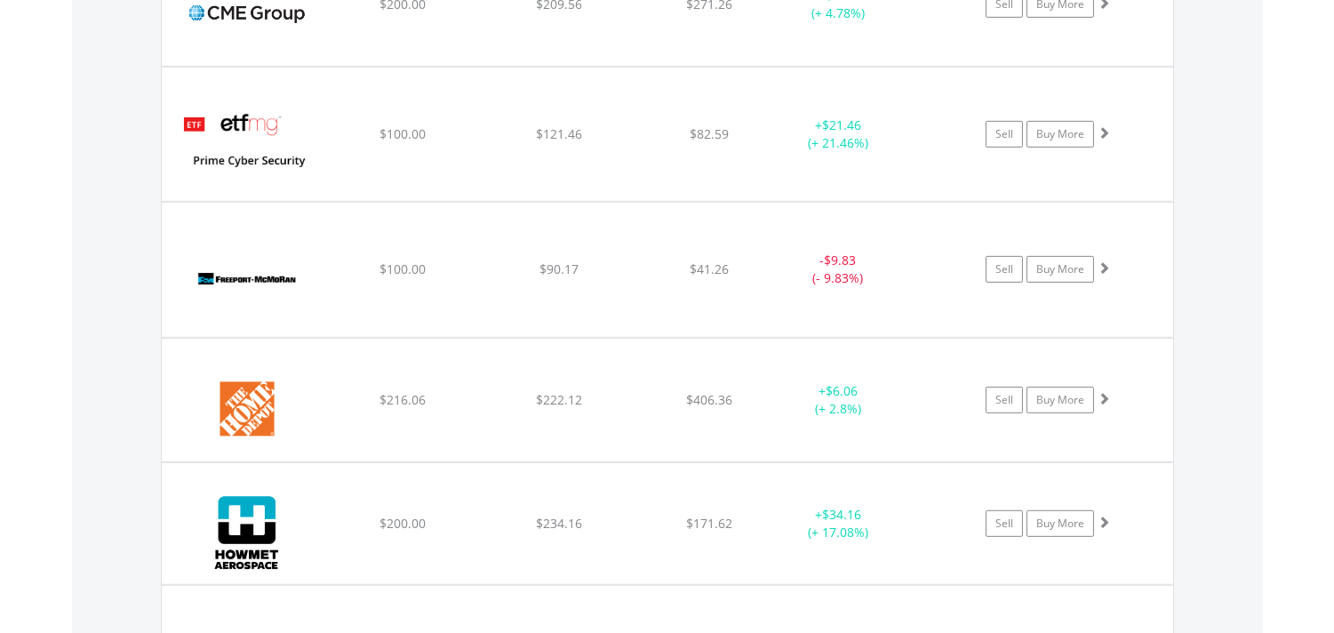
scroll to position [1774, 0]
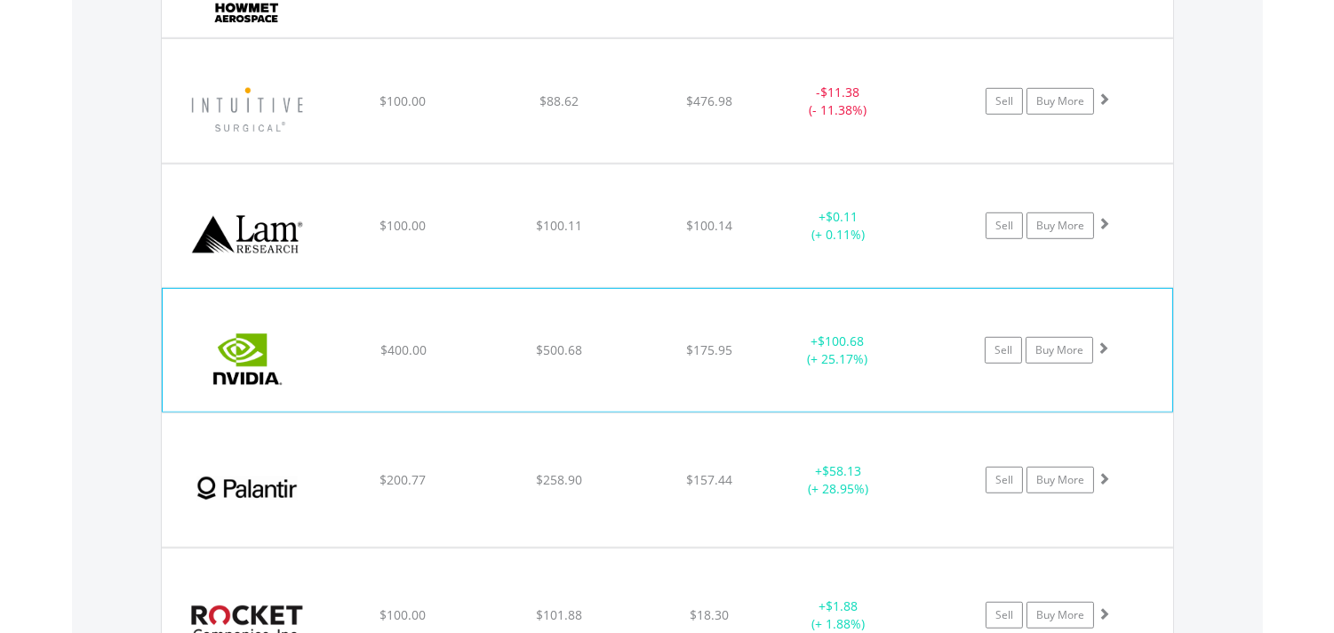
scroll to position [2269, 0]
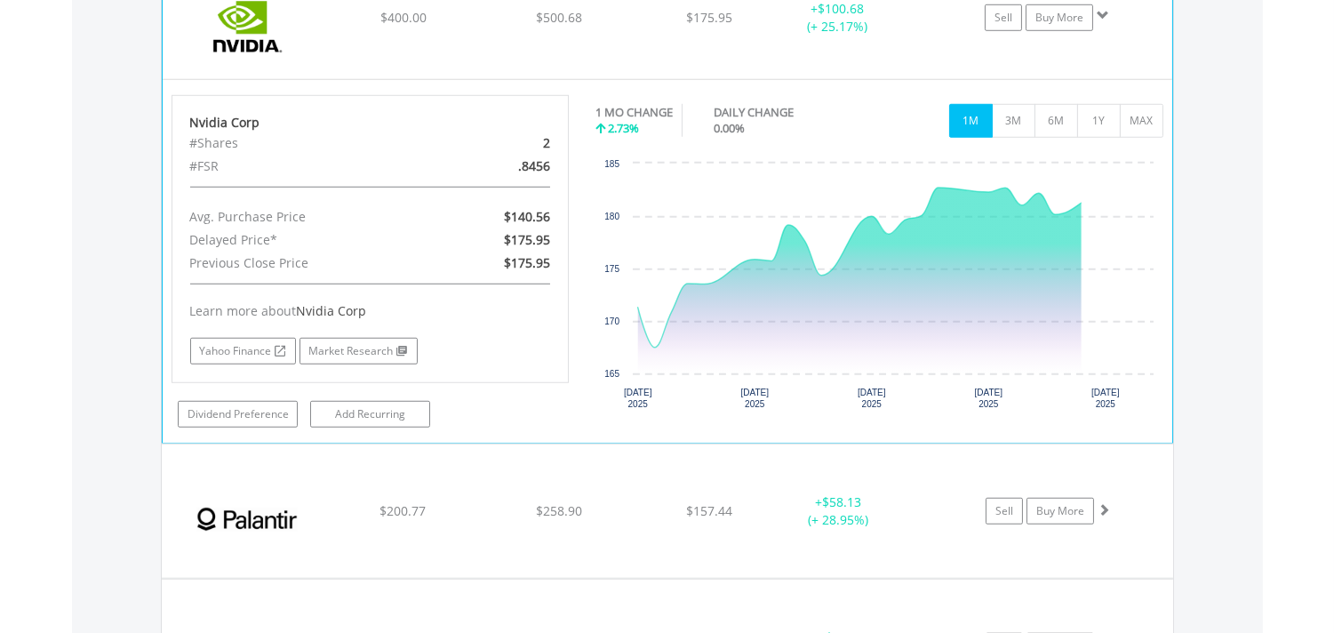
scroll to position [2565, 0]
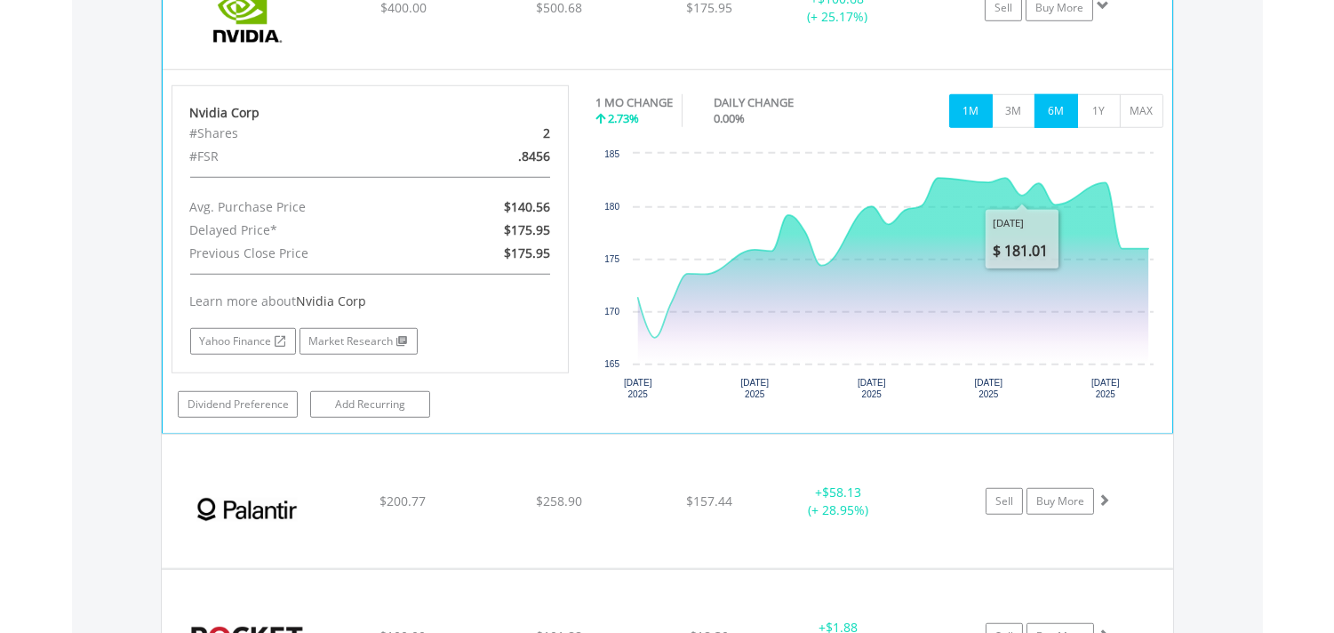
click at [1053, 108] on button "6M" at bounding box center [1057, 111] width 44 height 34
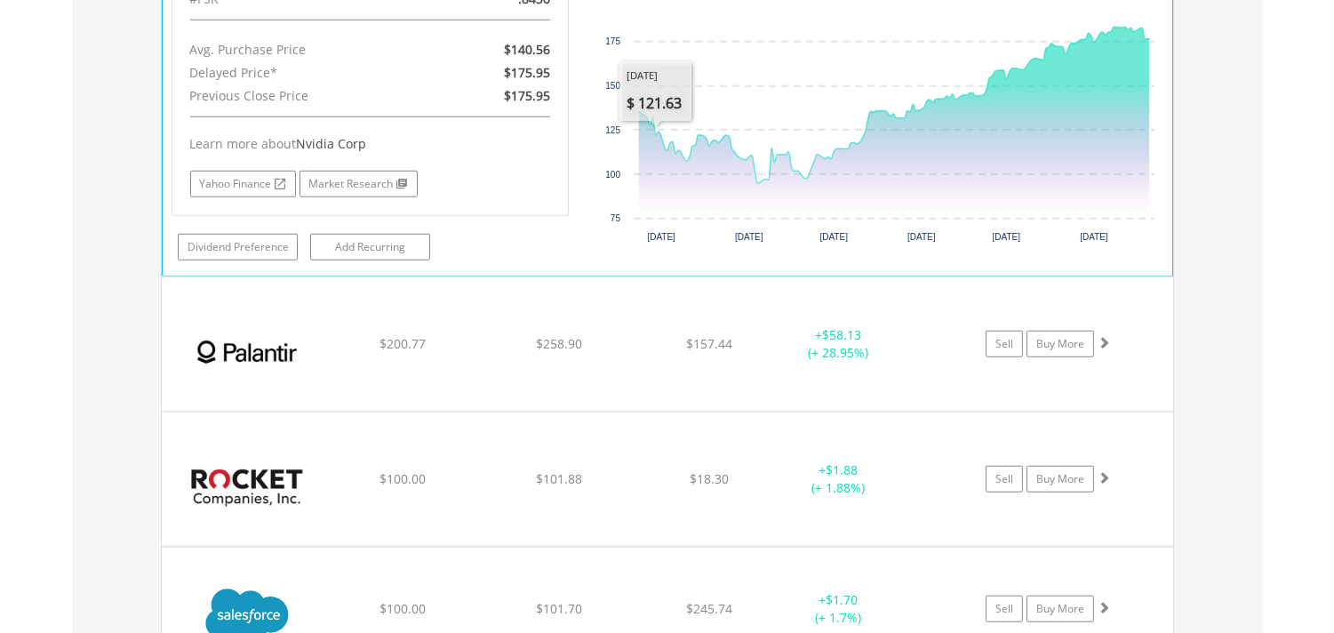
scroll to position [2861, 0]
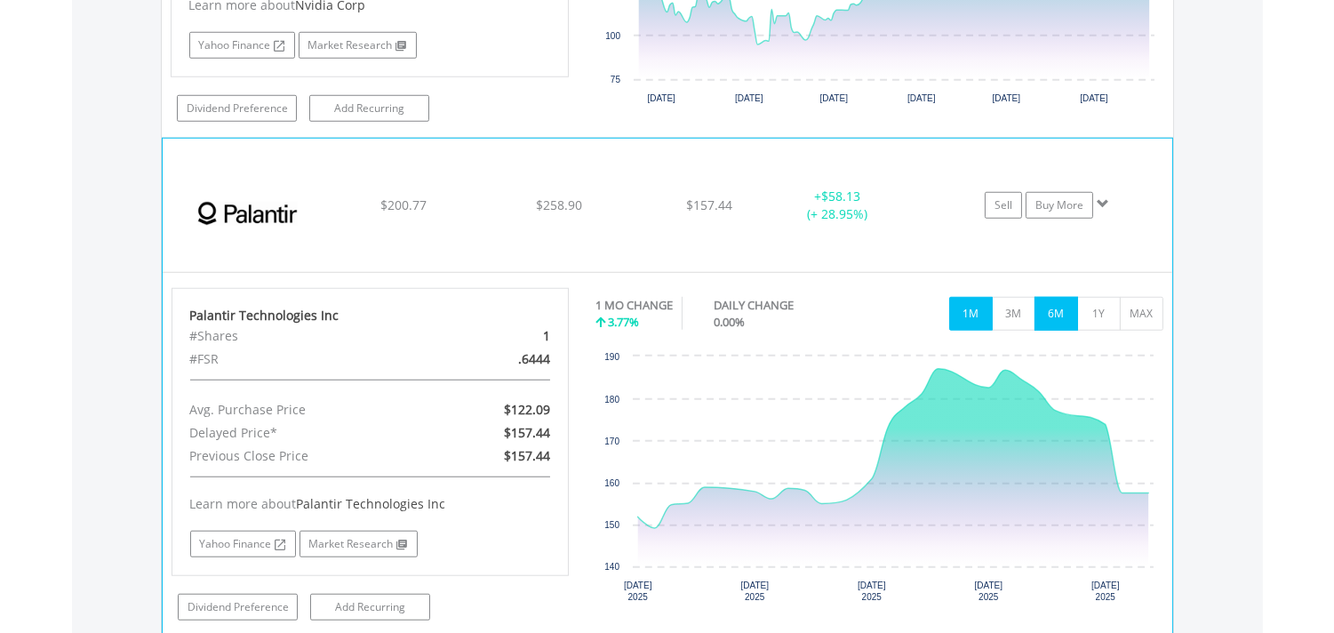
click at [1055, 312] on button "6M" at bounding box center [1057, 314] width 44 height 34
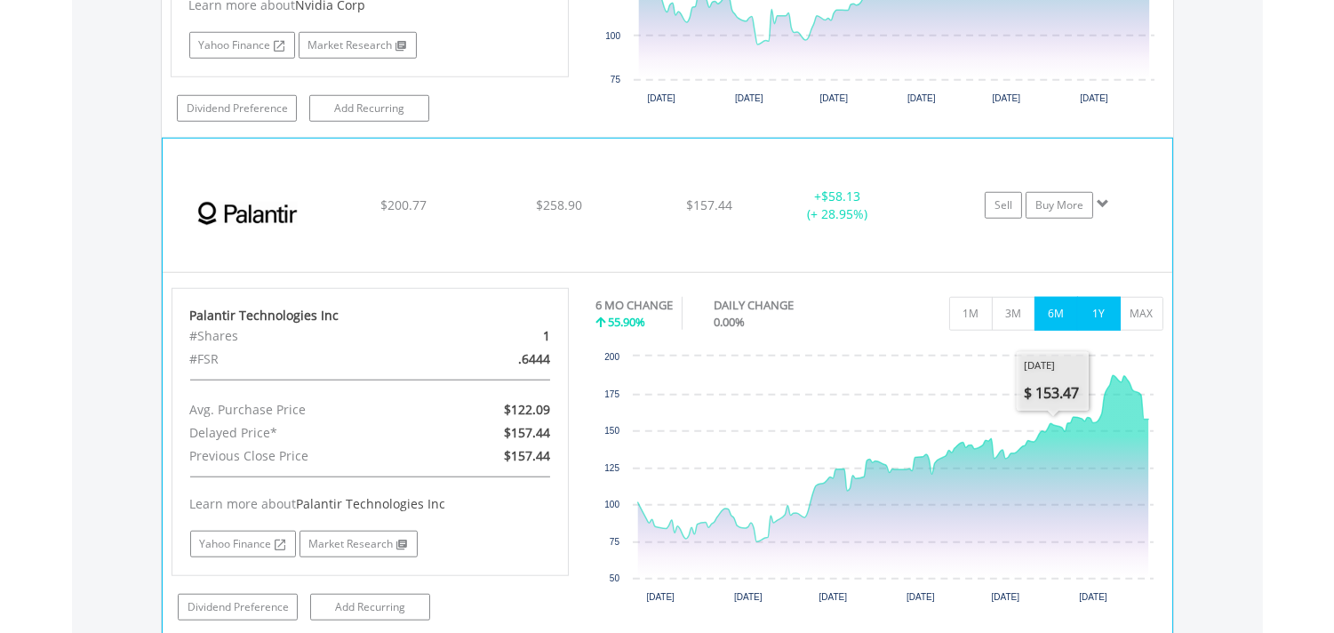
click at [1091, 314] on button "1Y" at bounding box center [1099, 314] width 44 height 34
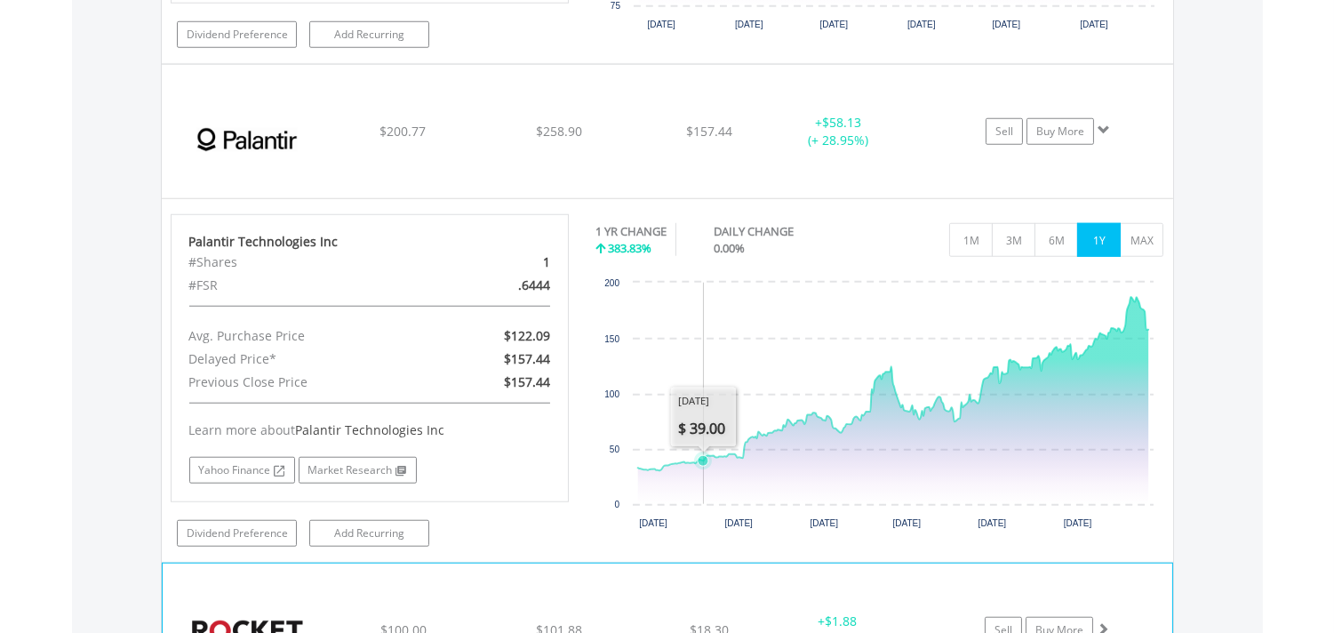
scroll to position [3059, 0]
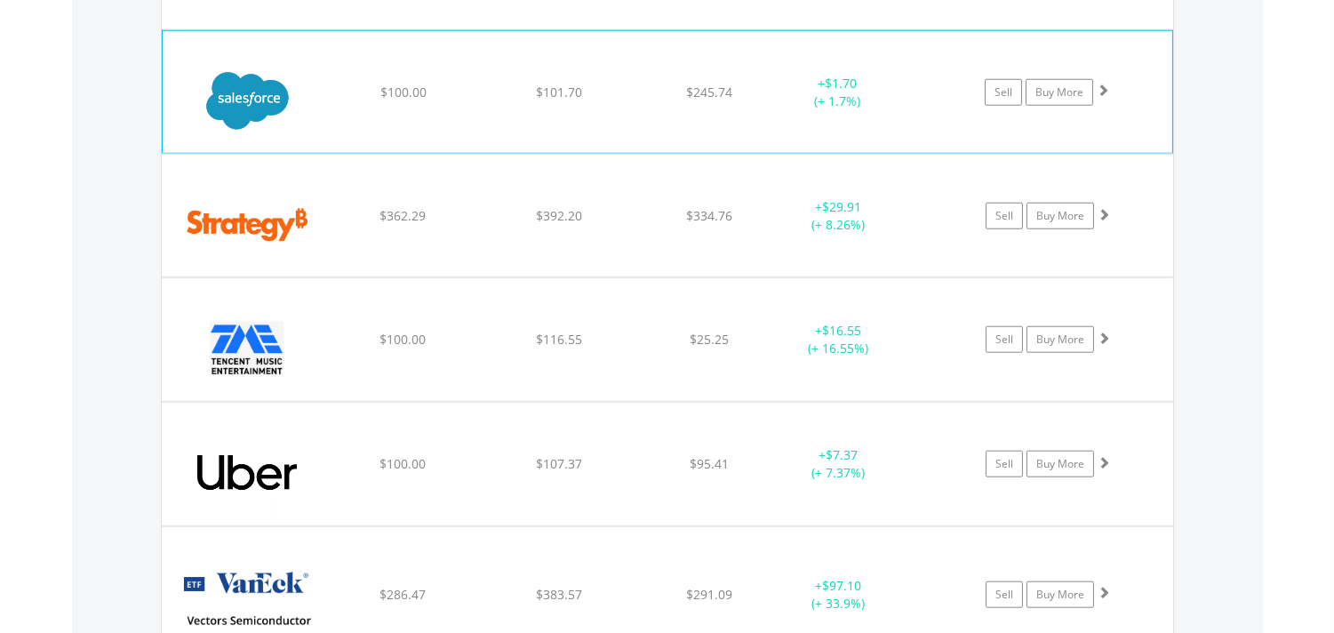
scroll to position [3256, 0]
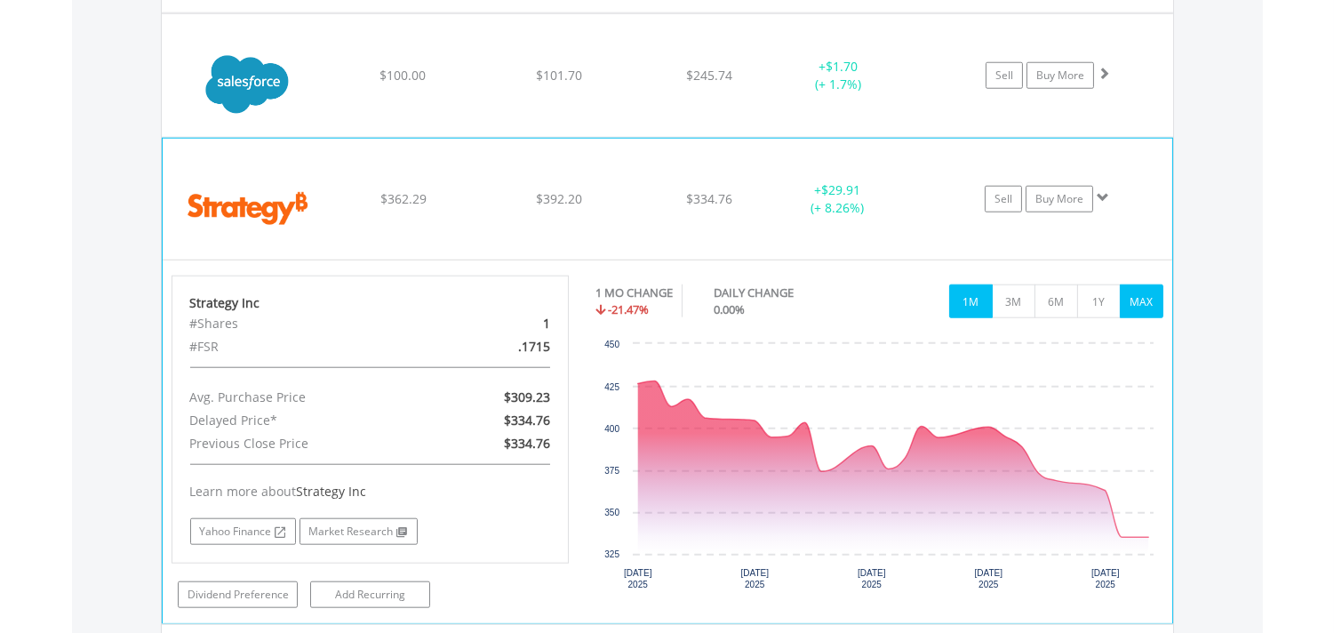
click at [1151, 306] on button "MAX" at bounding box center [1142, 301] width 44 height 34
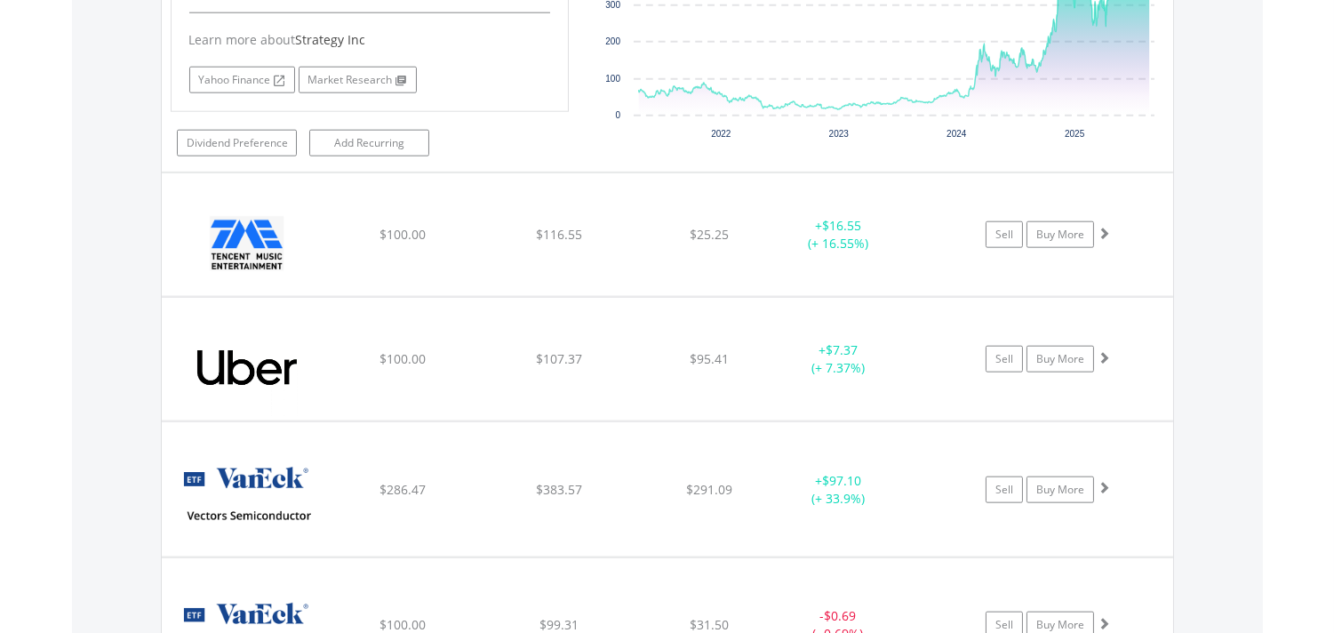
scroll to position [3849, 0]
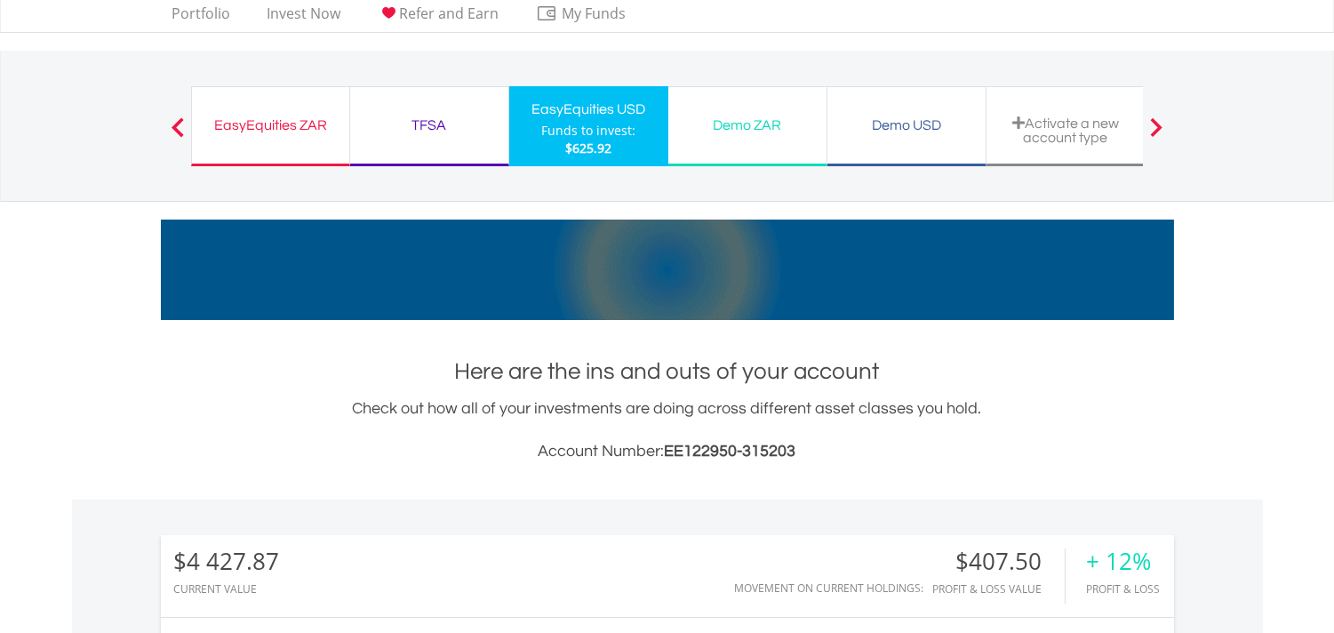
scroll to position [0, 0]
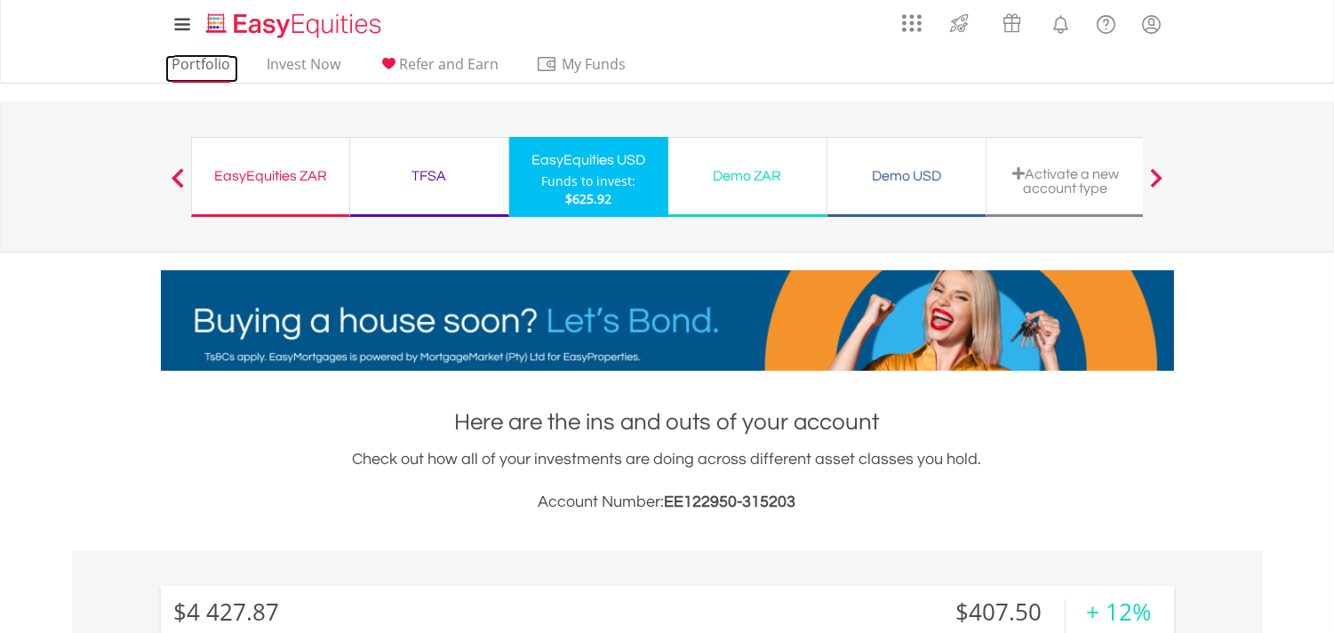
click at [182, 63] on link "Portfolio" at bounding box center [201, 69] width 73 height 28
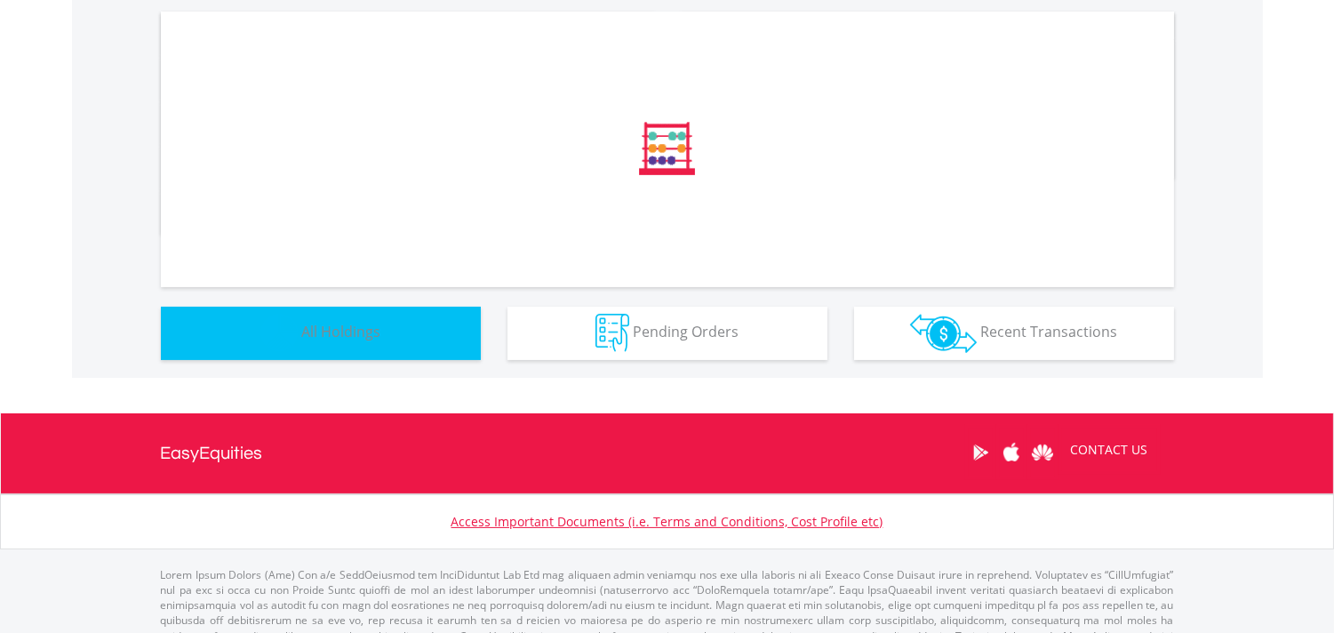
click at [389, 325] on div "﻿ Distribution Current Value Show All" at bounding box center [667, 168] width 1191 height 420
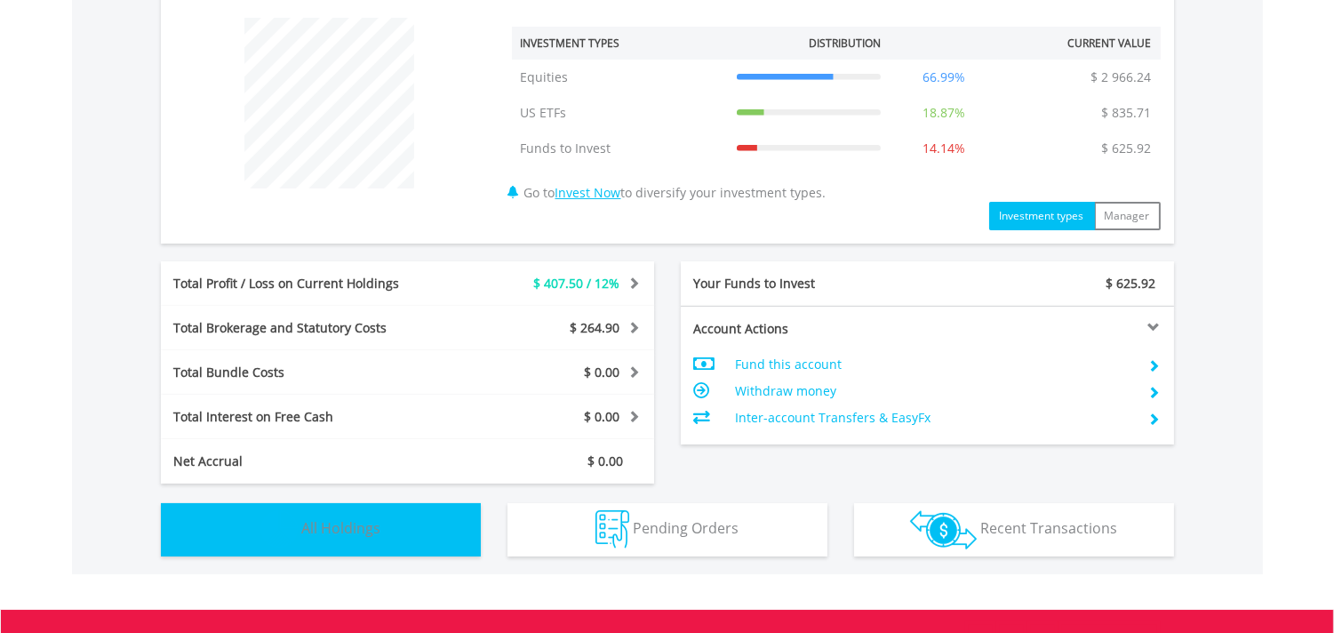
scroll to position [871, 0]
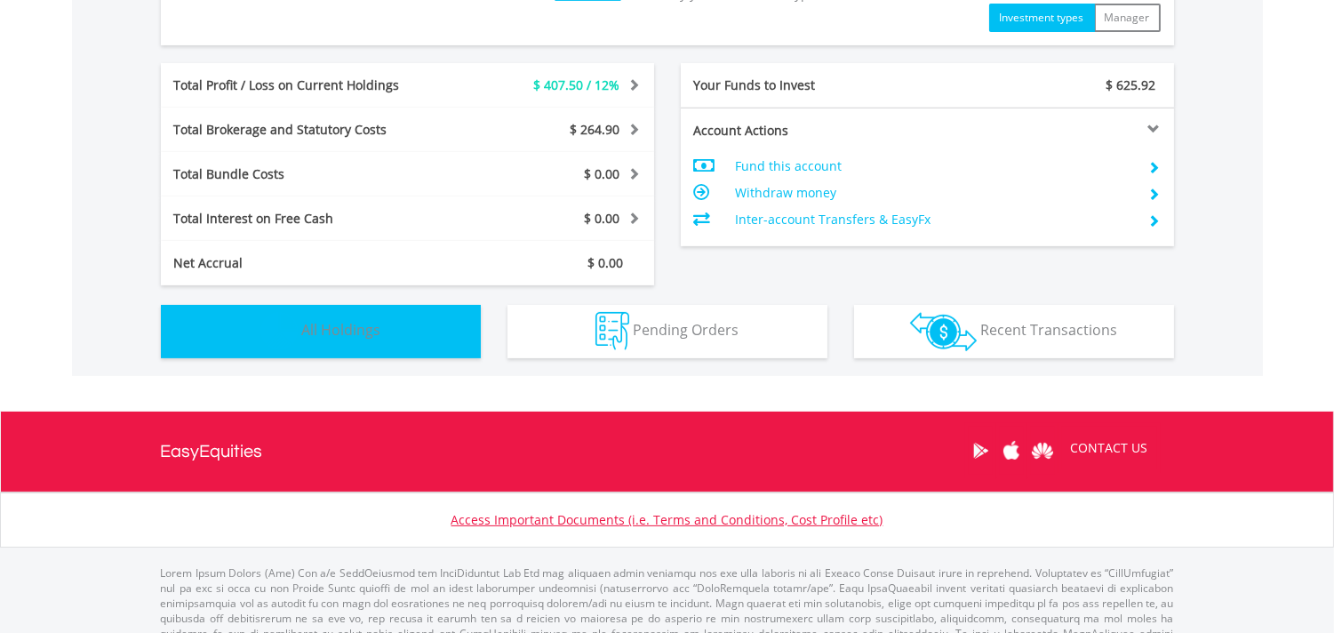
drag, startPoint x: 318, startPoint y: 317, endPoint x: 293, endPoint y: 326, distance: 26.4
click at [318, 316] on button "Holdings All Holdings" at bounding box center [321, 331] width 320 height 53
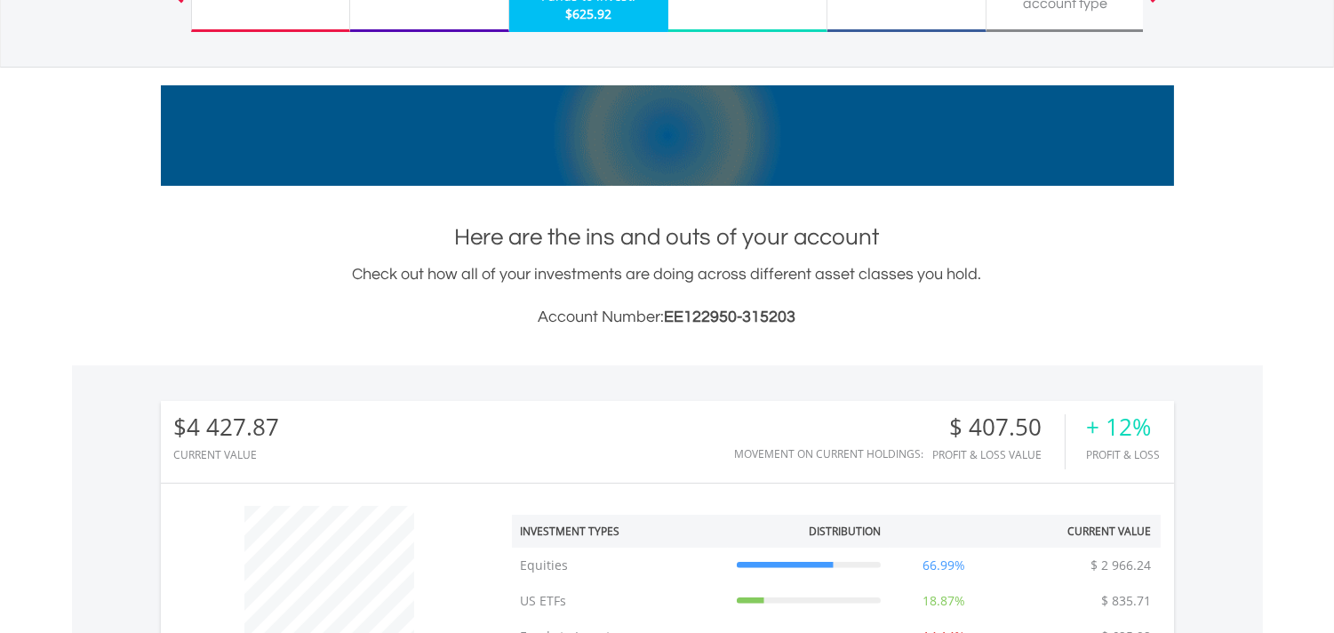
scroll to position [0, 0]
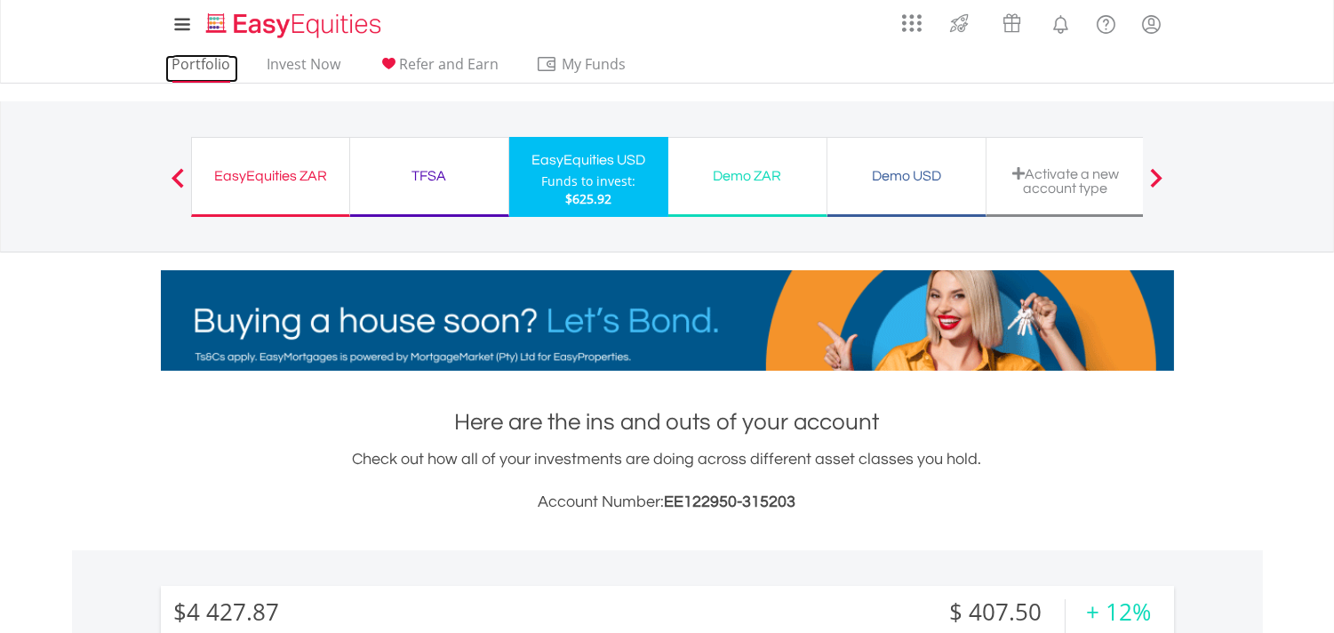
click at [204, 66] on link "Portfolio" at bounding box center [201, 69] width 73 height 28
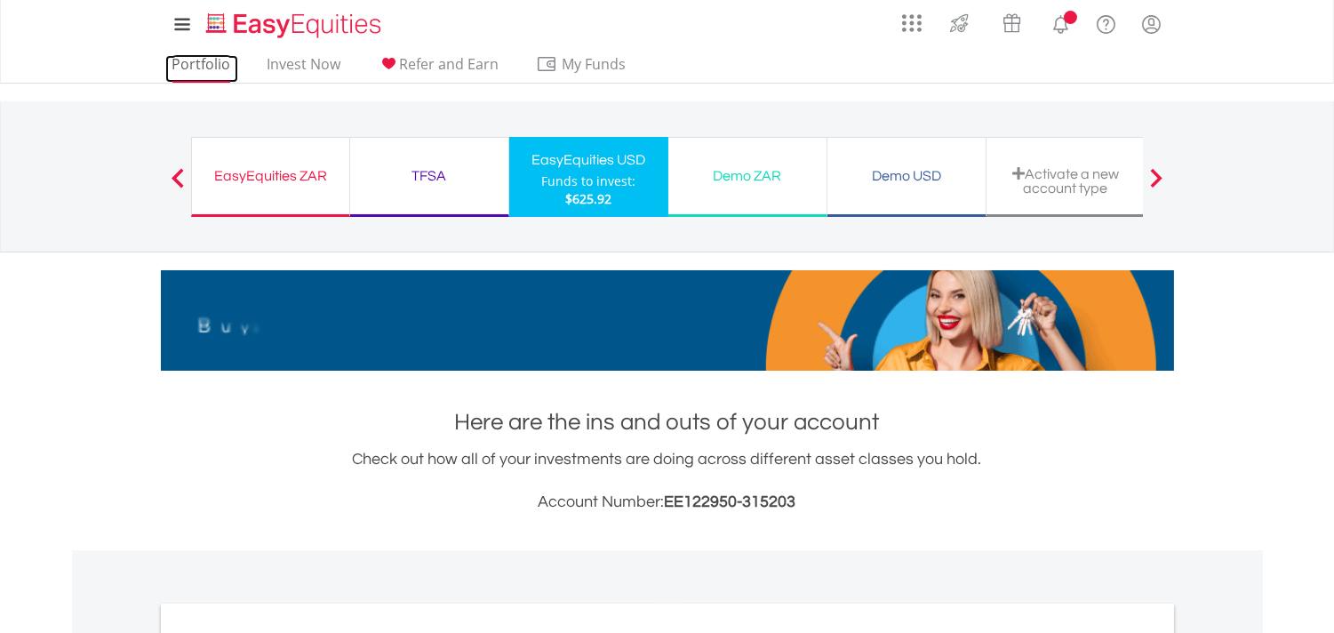
click at [220, 67] on link "Portfolio" at bounding box center [201, 69] width 73 height 28
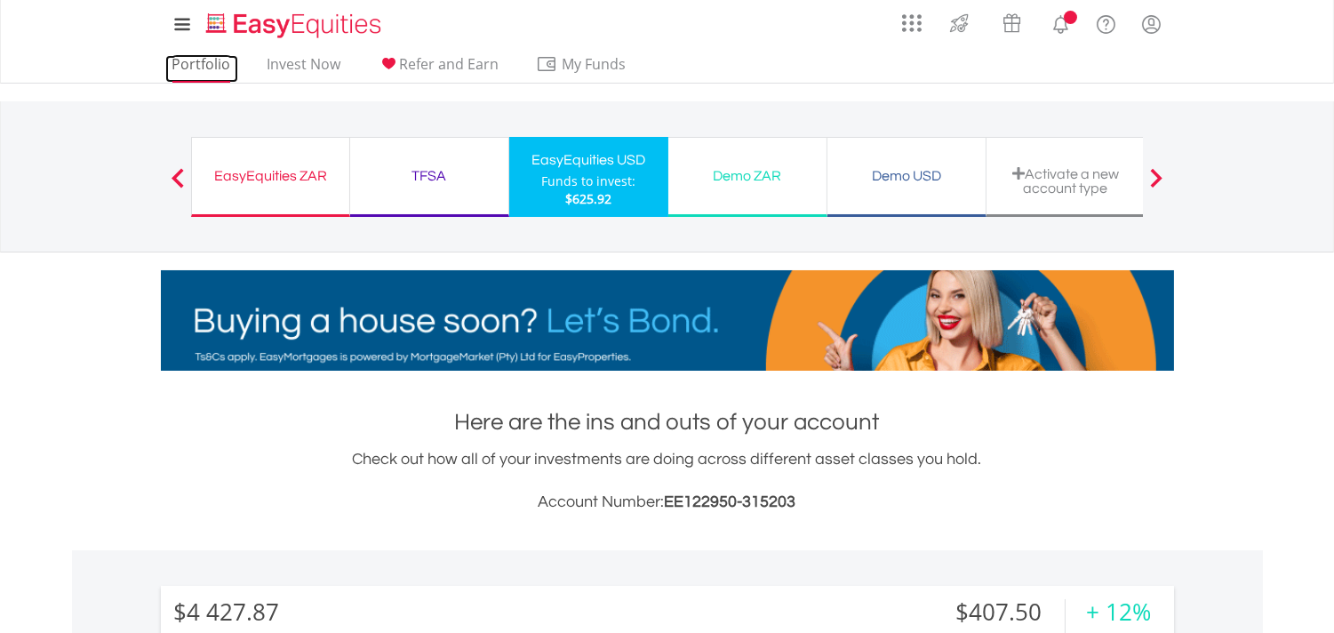
scroll to position [171, 338]
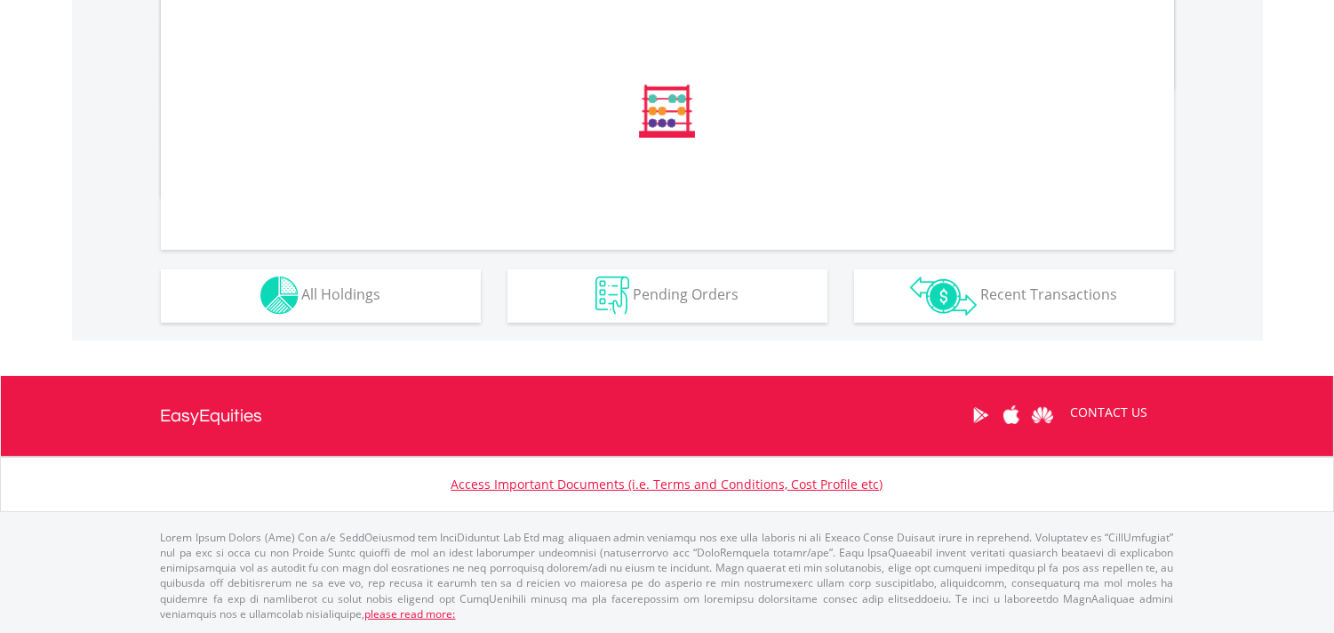
scroll to position [629, 0]
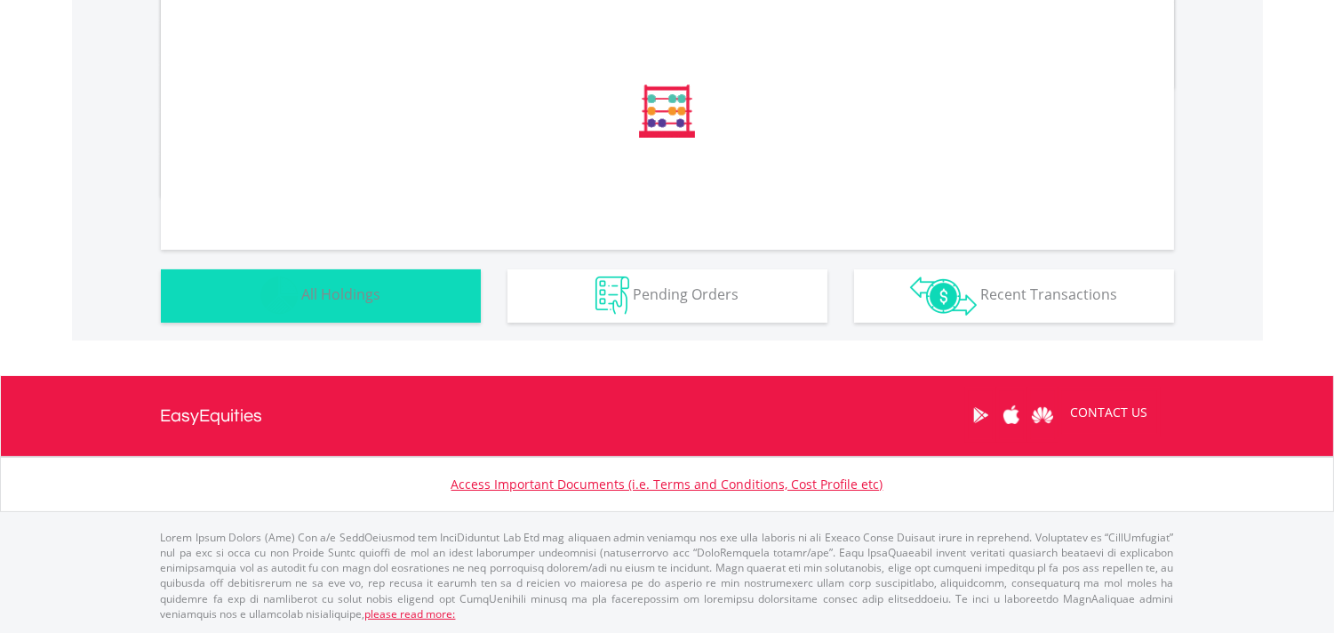
click at [307, 300] on span "All Holdings" at bounding box center [341, 294] width 79 height 20
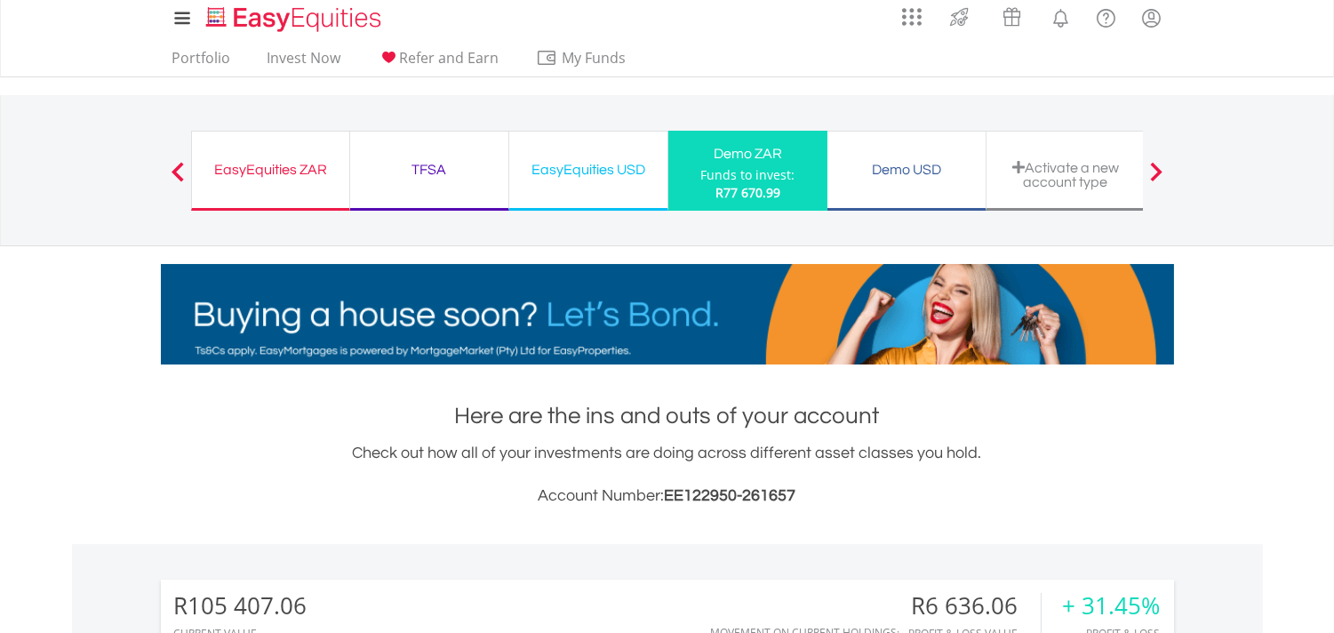
scroll to position [0, 0]
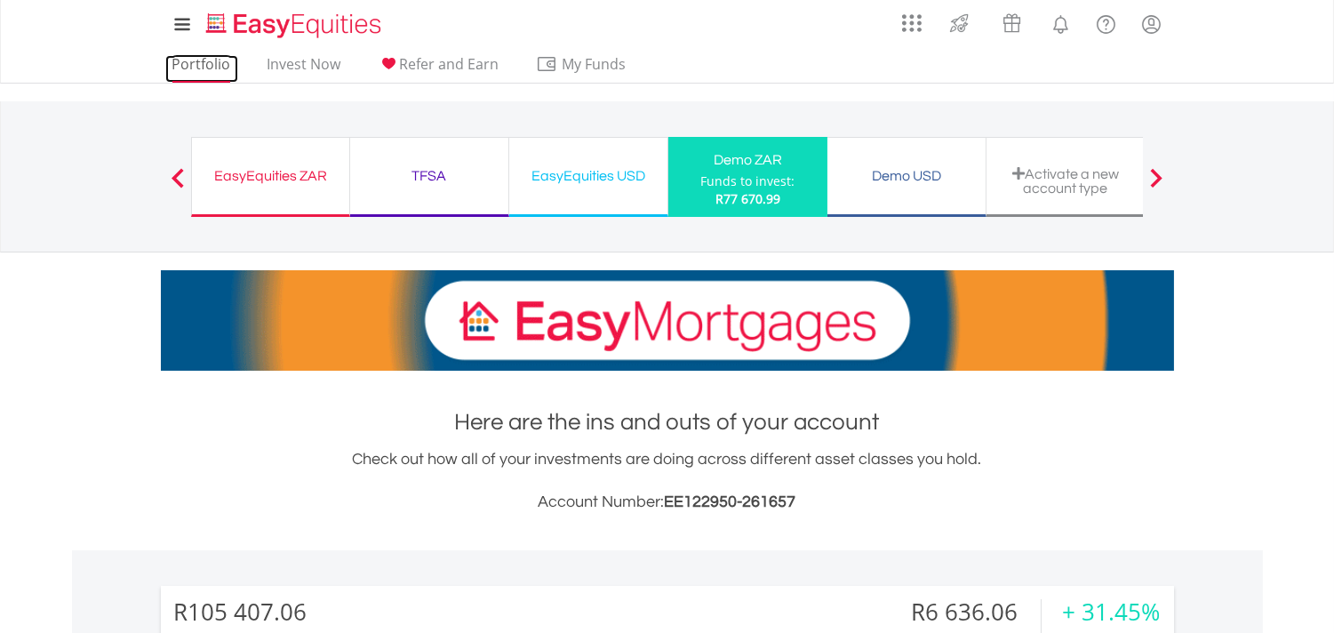
click at [203, 57] on link "Portfolio" at bounding box center [201, 69] width 73 height 28
